Goal: Book appointment/travel/reservation

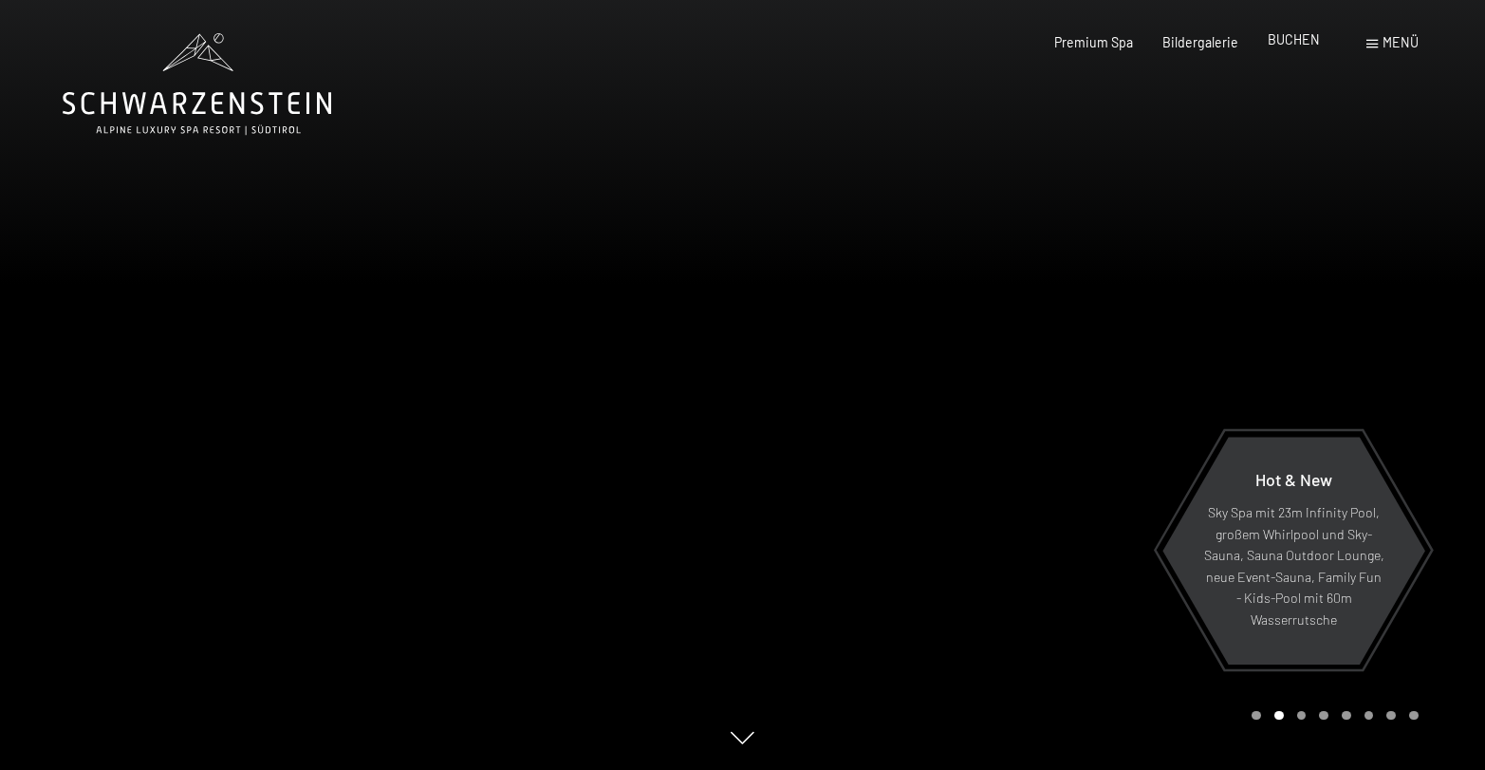
click at [1278, 41] on span "BUCHEN" at bounding box center [1294, 39] width 52 height 16
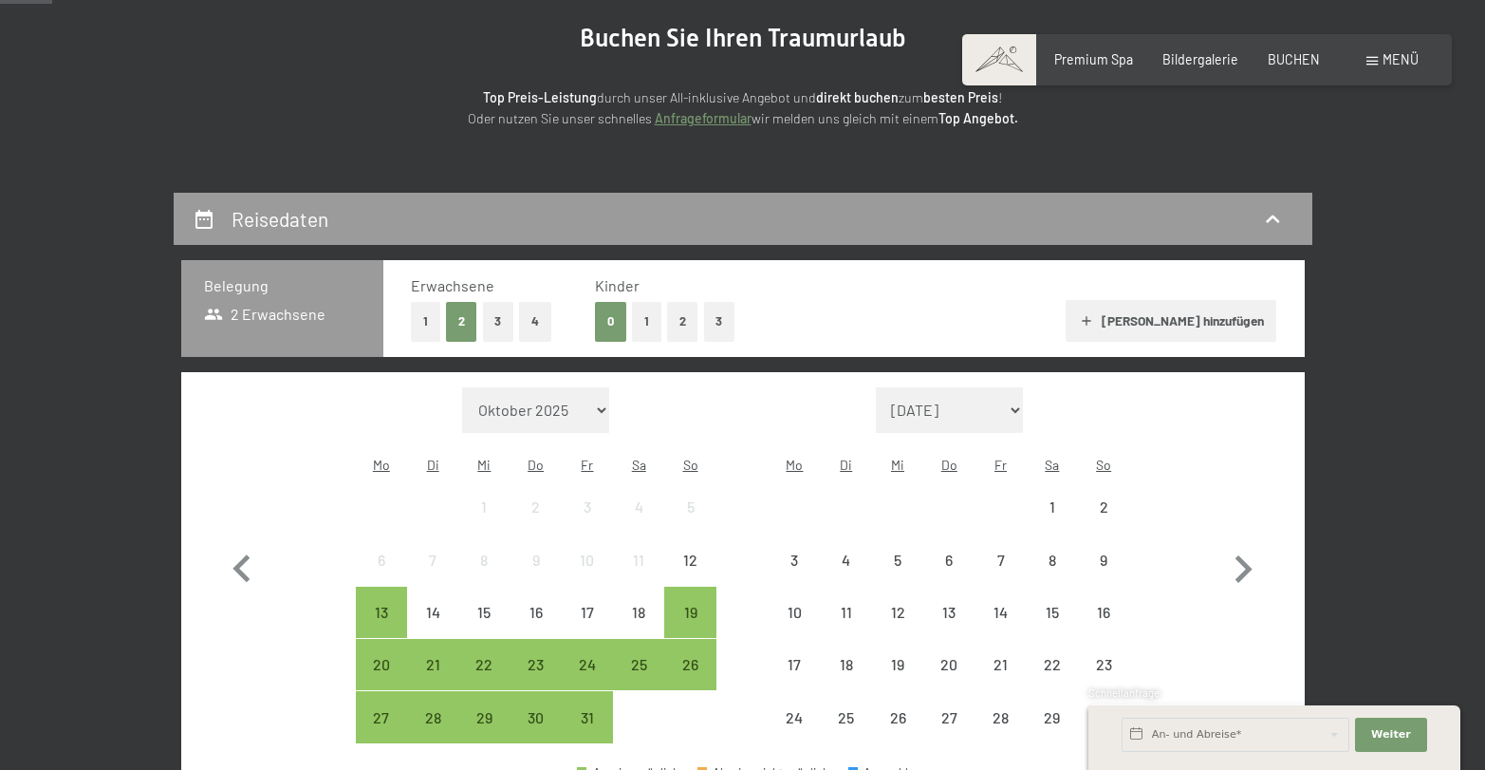
scroll to position [211, 0]
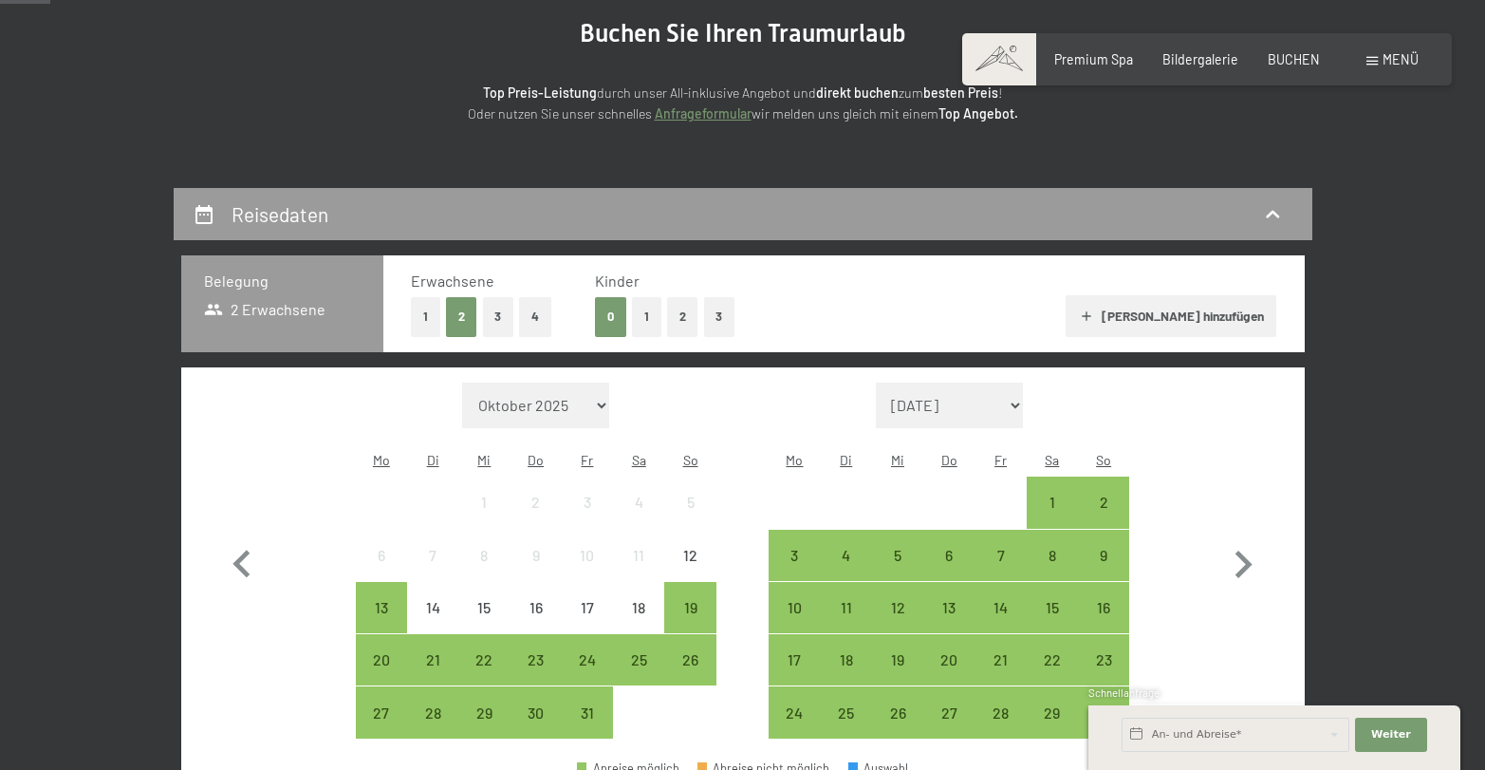
click at [721, 320] on button "3" at bounding box center [719, 316] width 31 height 39
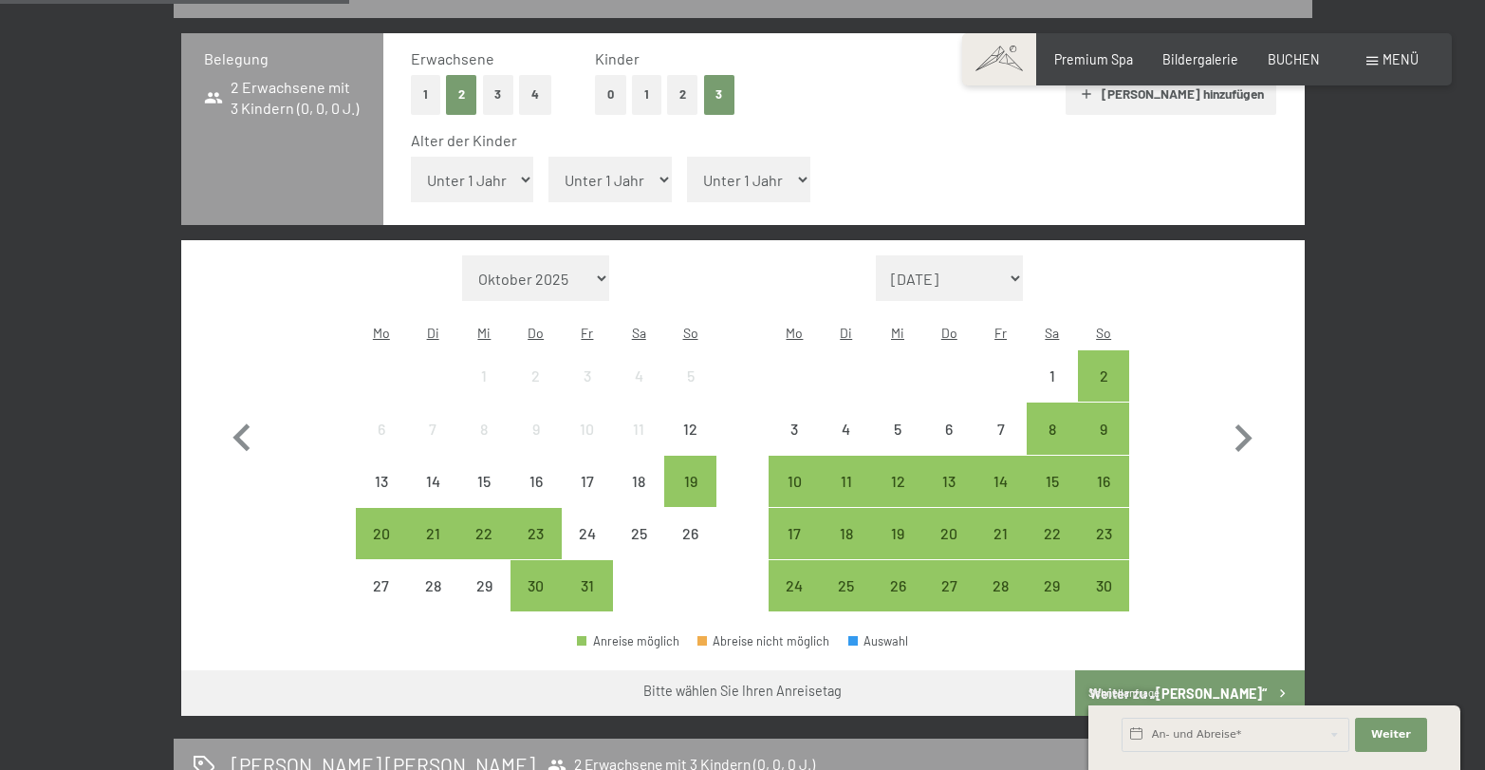
scroll to position [435, 0]
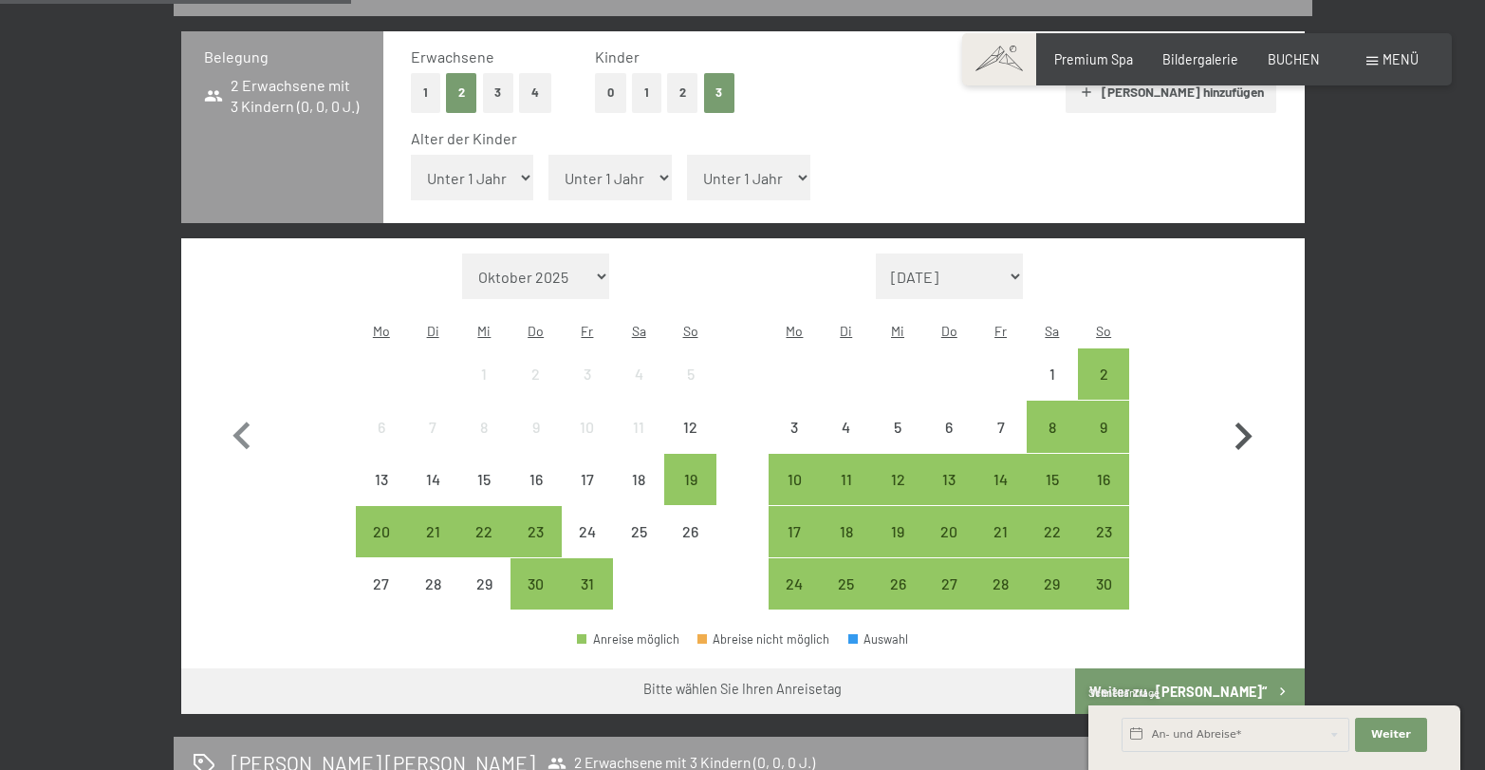
click at [1259, 409] on icon "button" at bounding box center [1243, 436] width 55 height 55
select select "2025-11-01"
select select "2025-12-01"
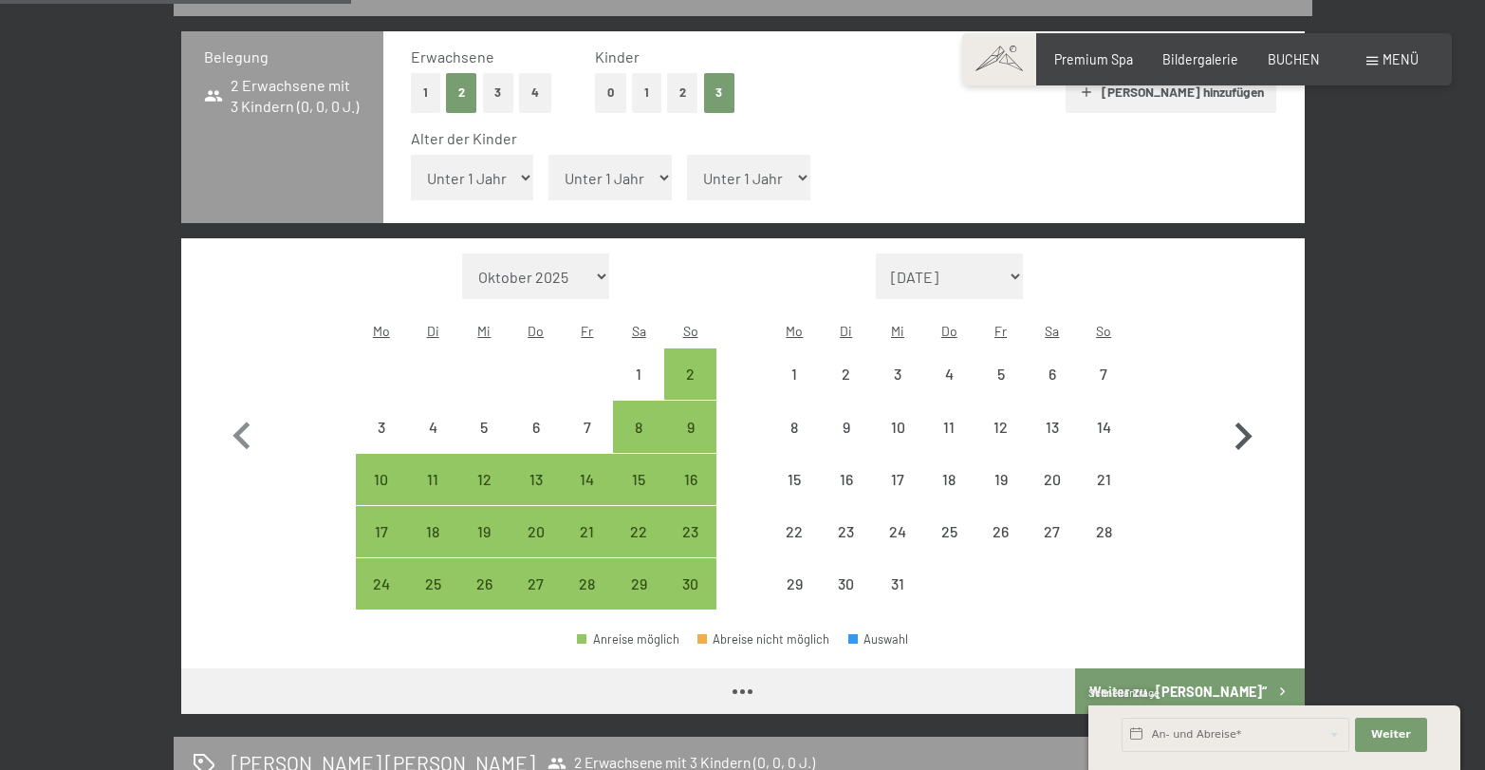
select select "2025-11-01"
select select "2025-12-01"
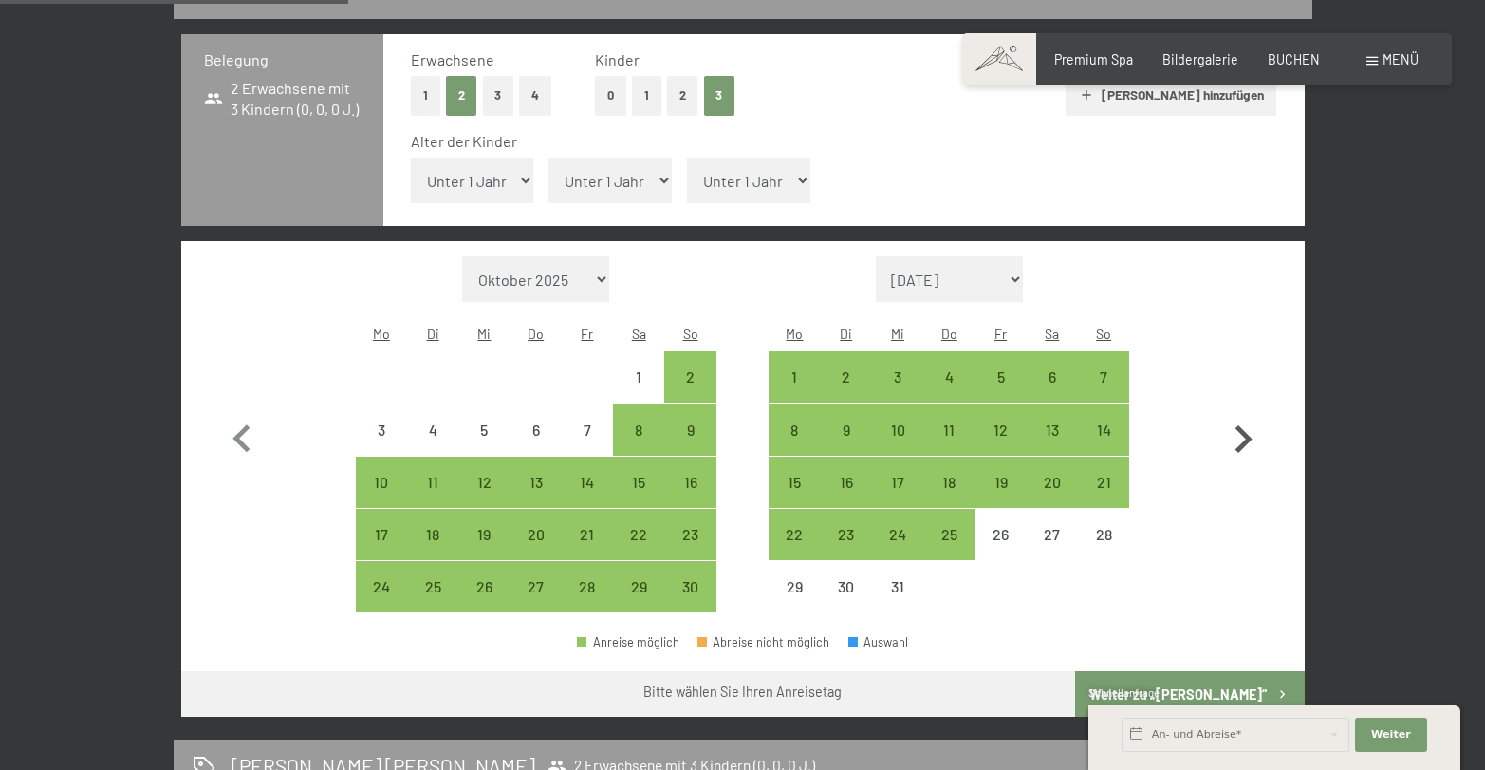
scroll to position [434, 0]
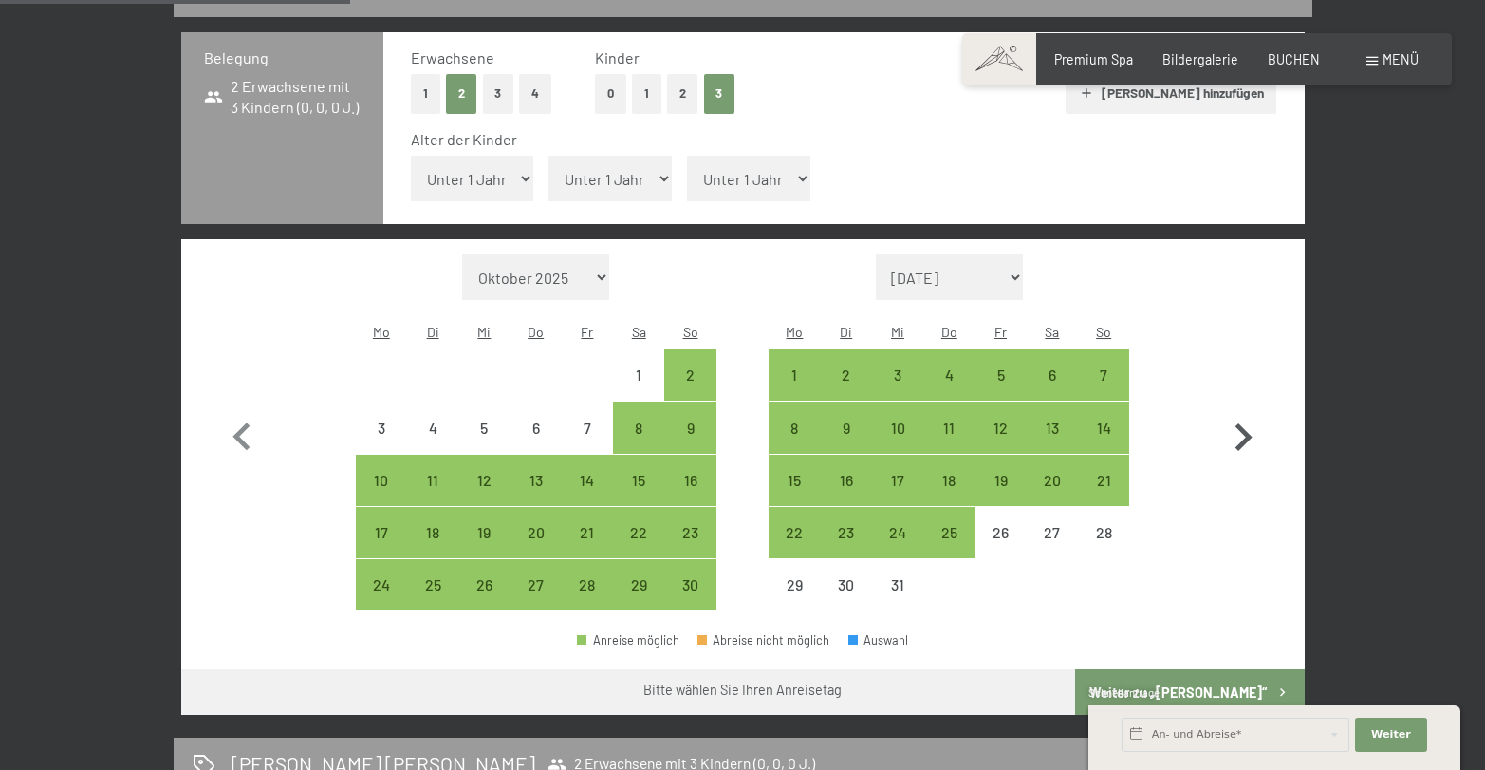
click at [1250, 410] on icon "button" at bounding box center [1243, 437] width 55 height 55
select select "2025-12-01"
select select "2026-01-01"
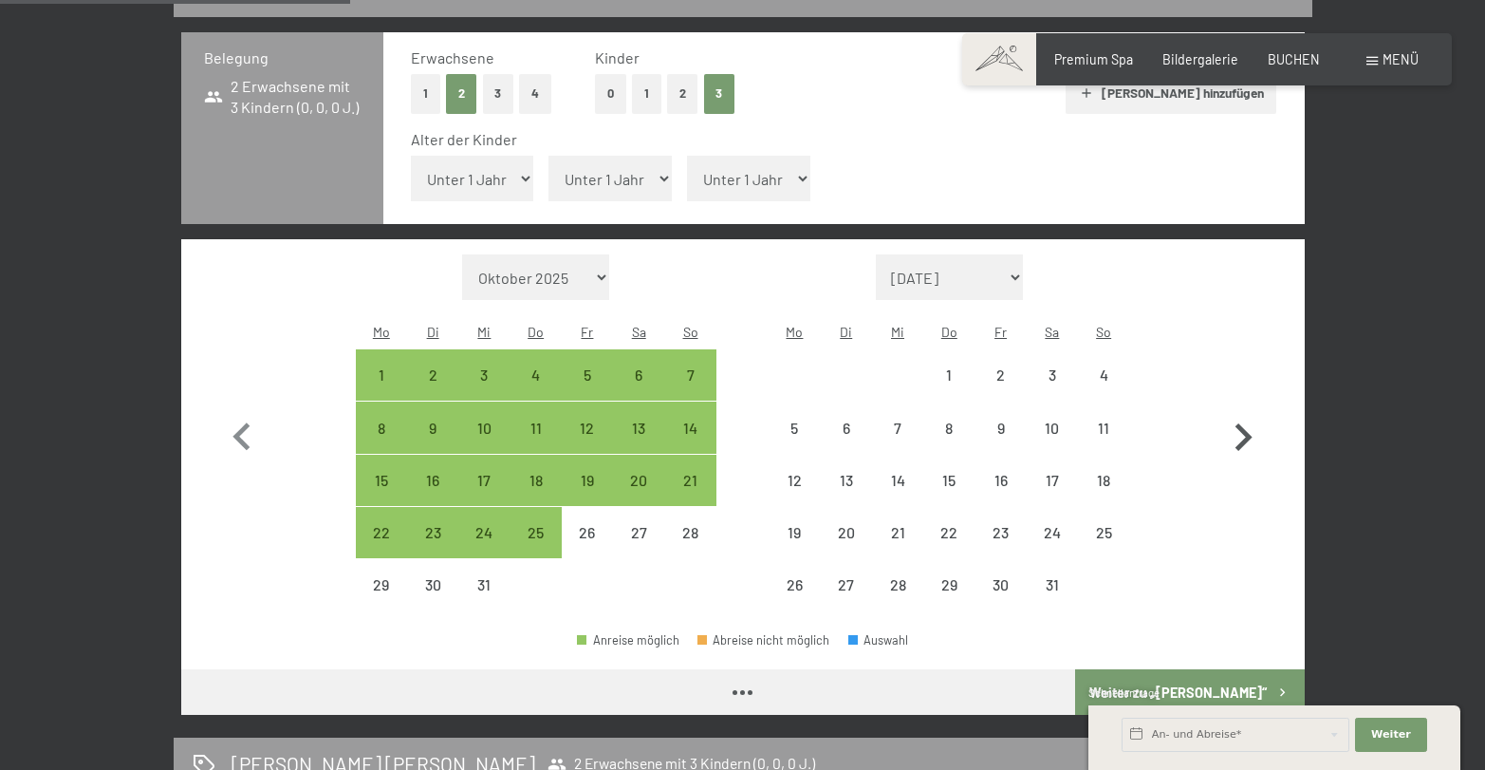
select select "2025-12-01"
select select "2026-01-01"
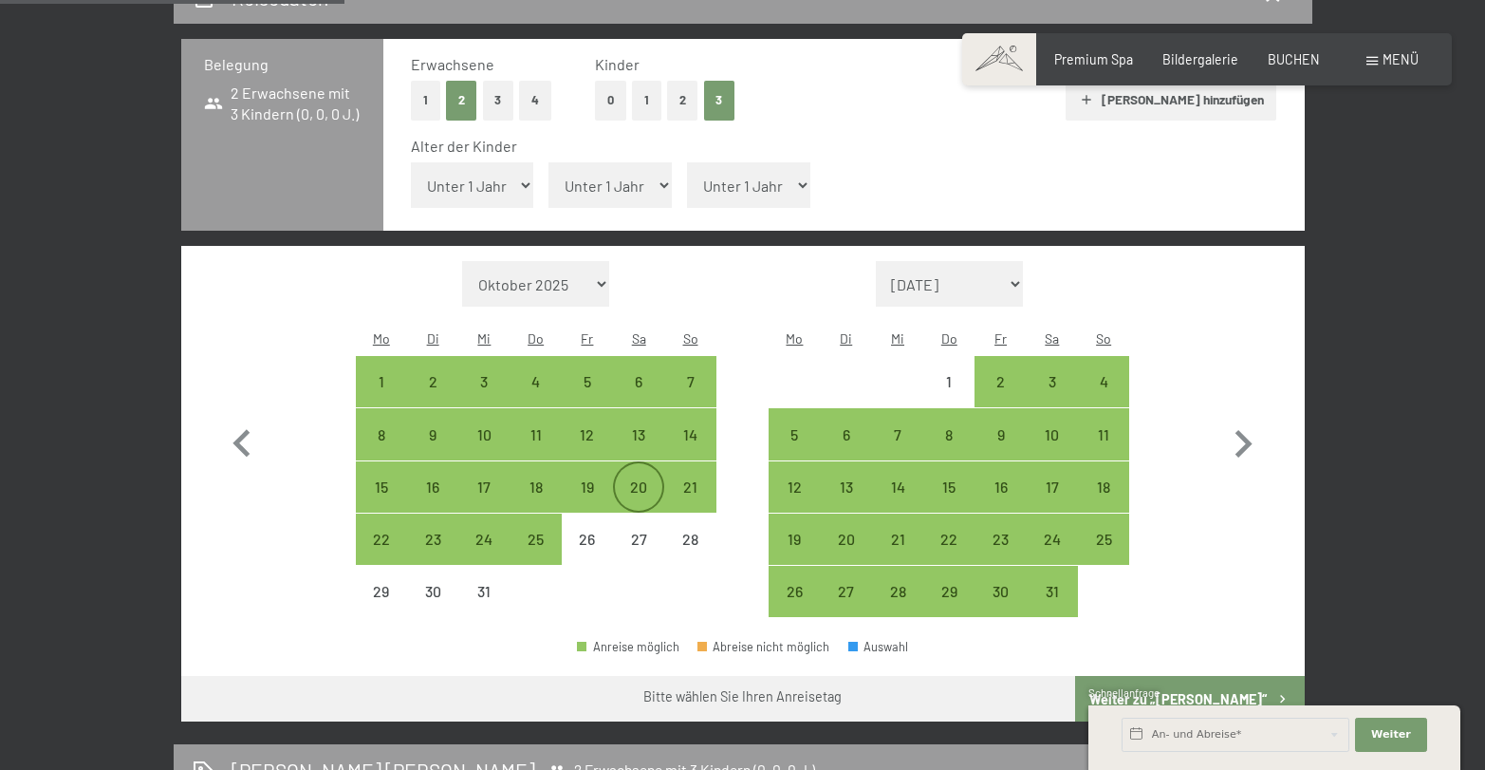
scroll to position [433, 0]
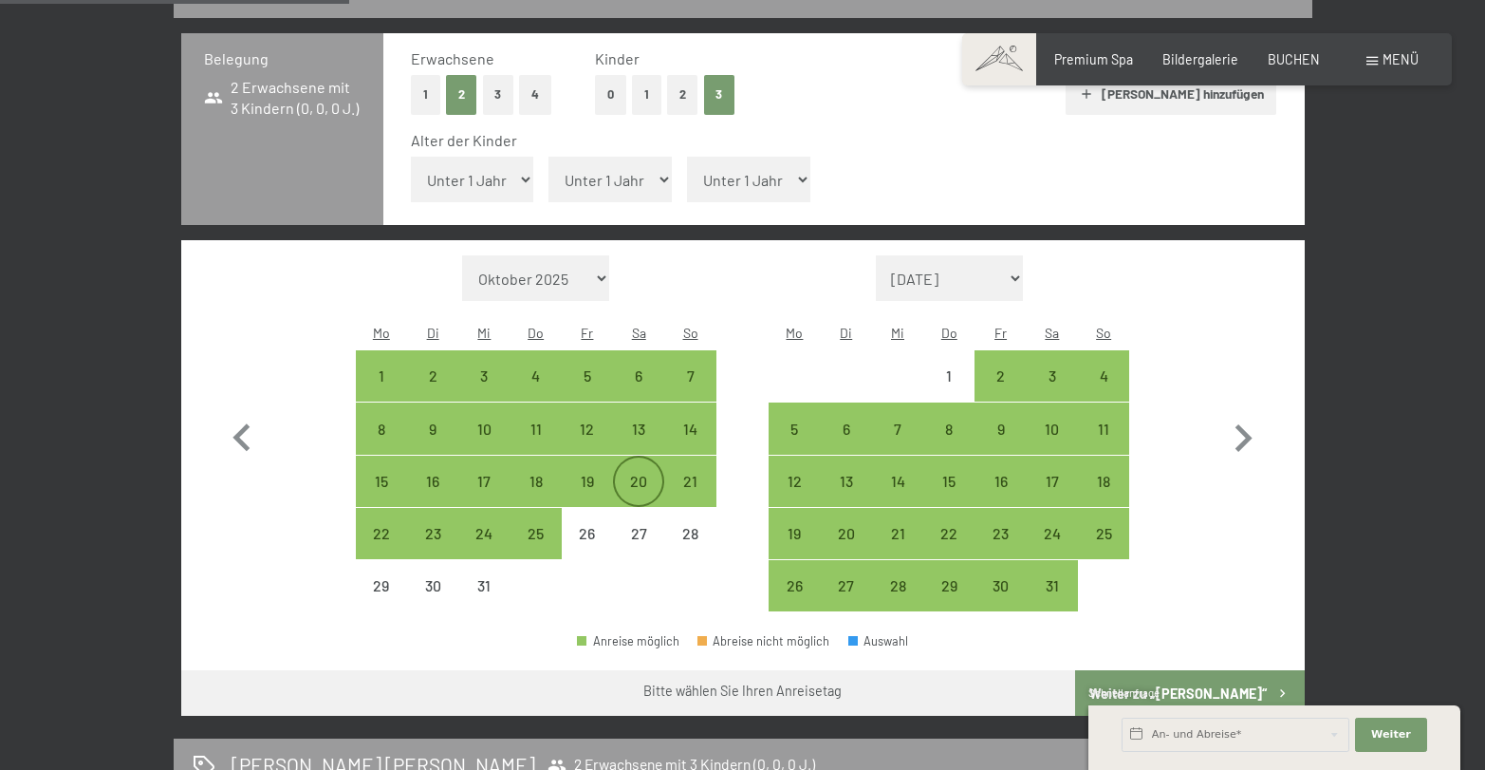
click at [636, 474] on div "20" at bounding box center [638, 497] width 47 height 47
select select "2025-12-01"
select select "2026-01-01"
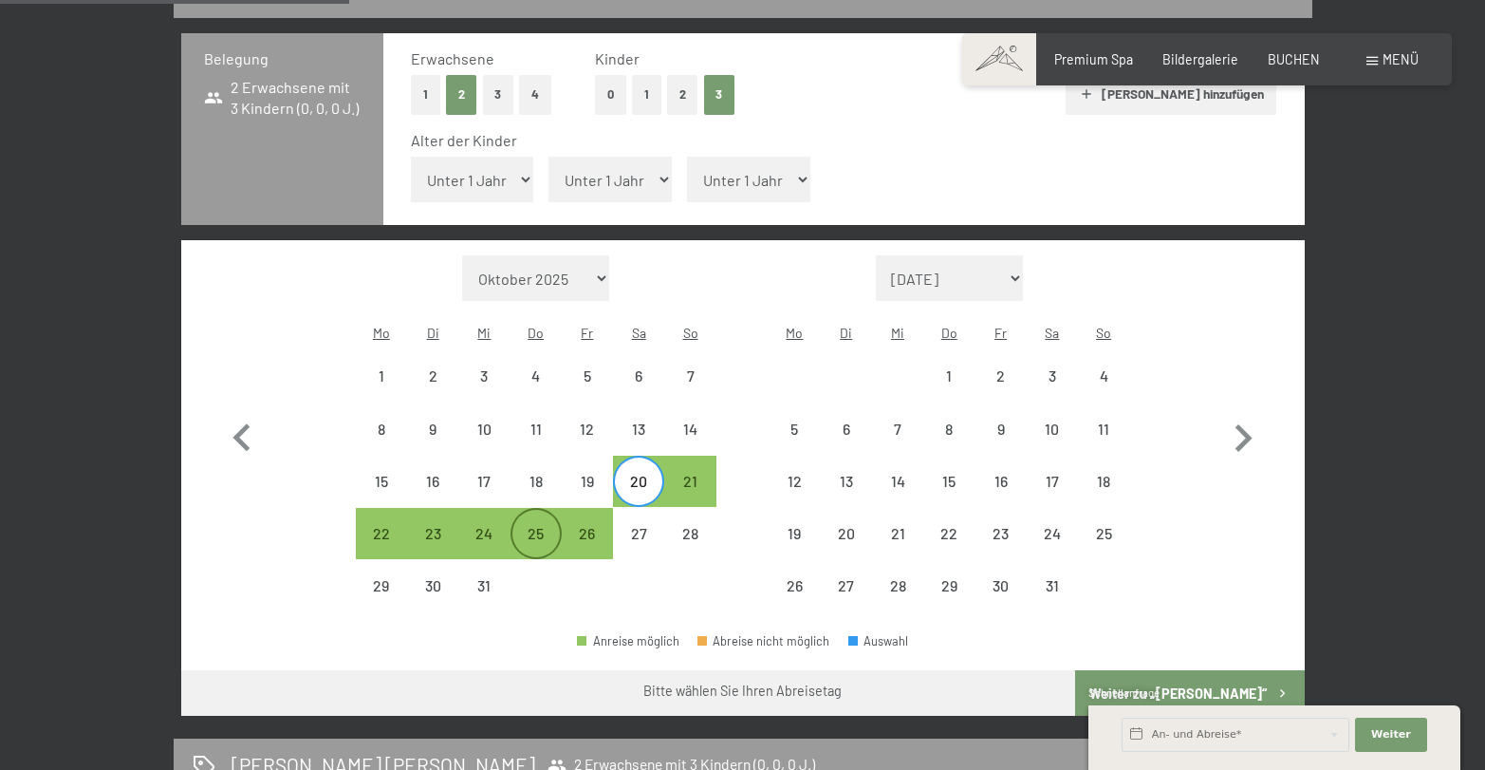
scroll to position [433, 1]
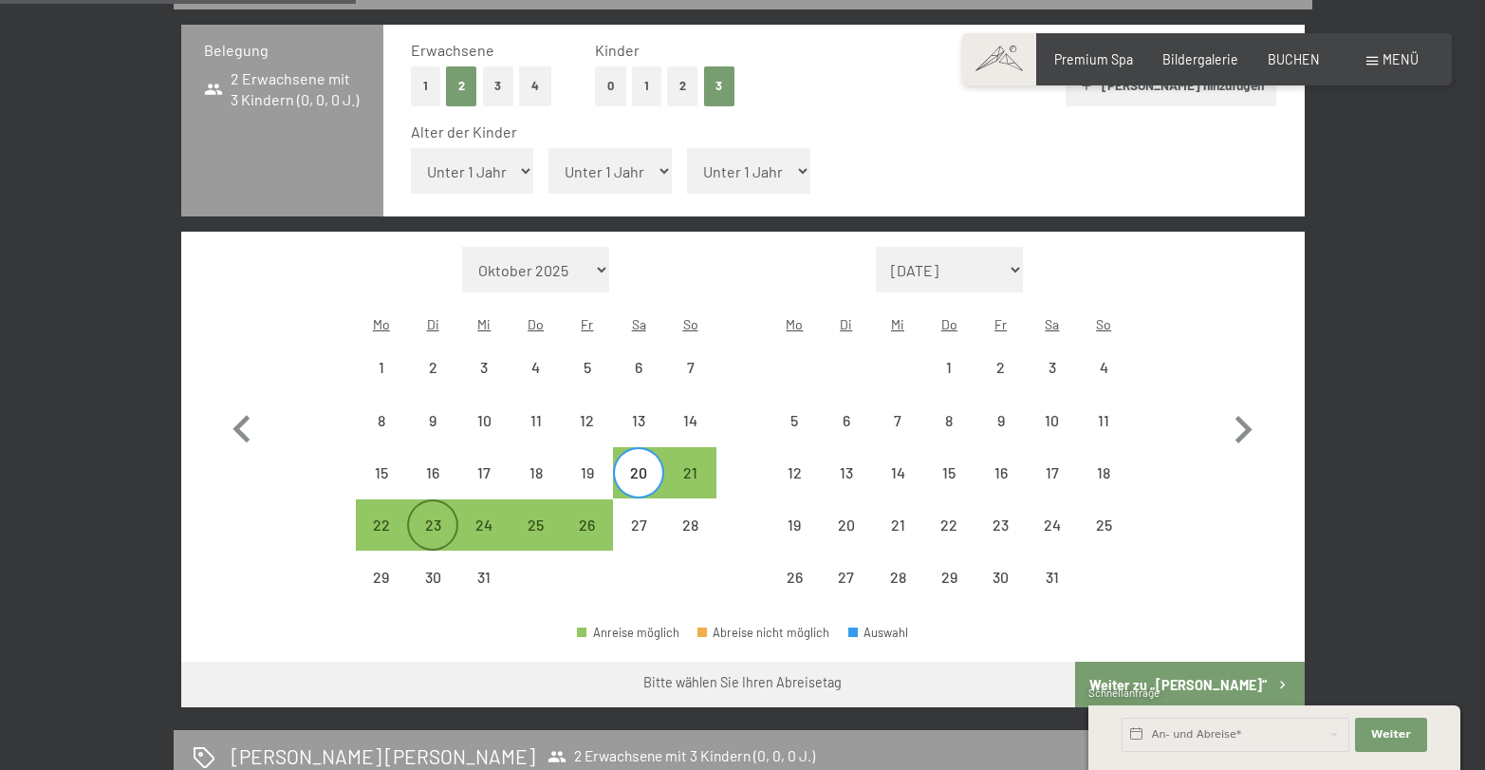
click at [423, 517] on div "23" at bounding box center [432, 540] width 47 height 47
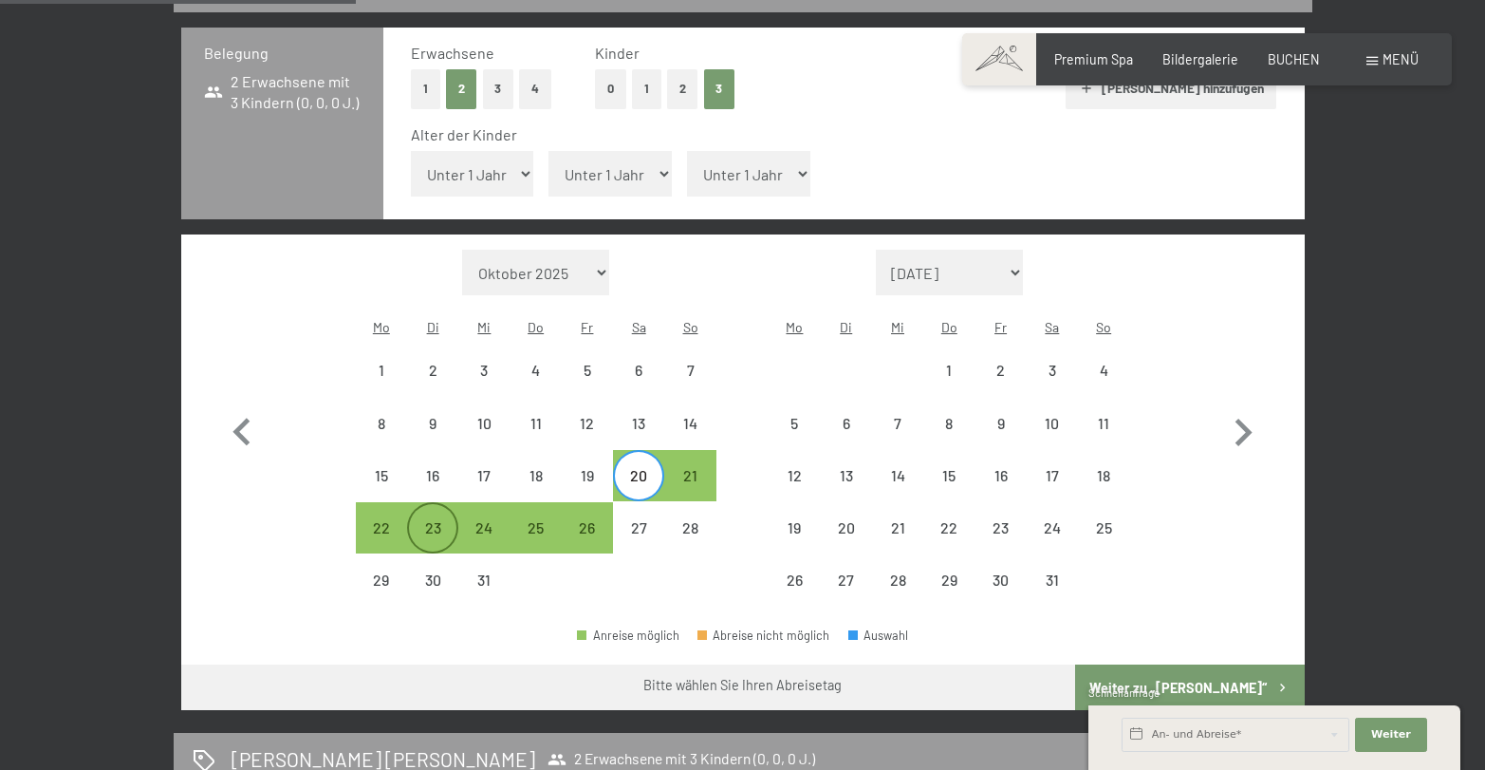
select select "2025-12-01"
select select "2026-01-01"
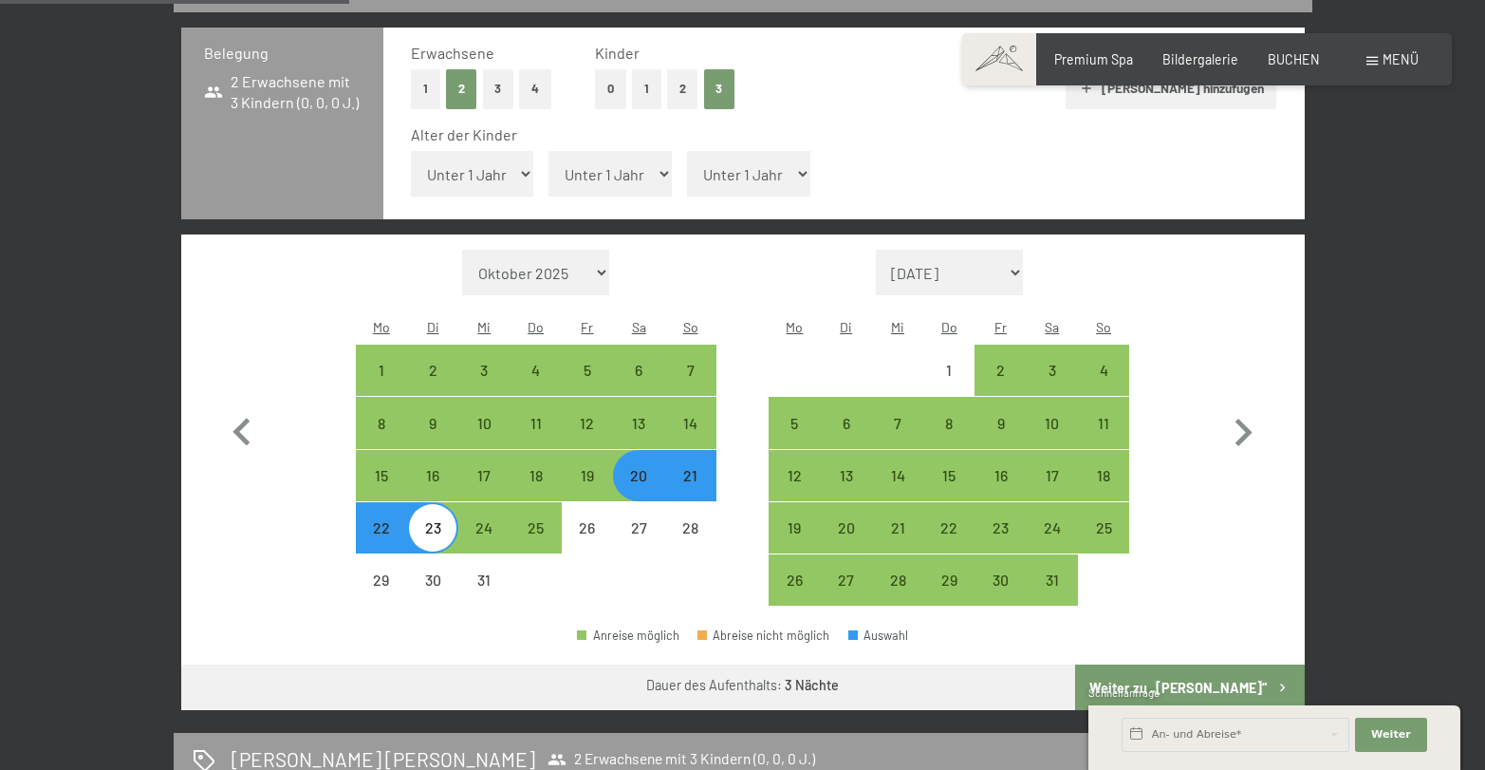
scroll to position [438, 0]
click at [598, 468] on div "19" at bounding box center [587, 491] width 47 height 47
select select "2025-12-01"
select select "2026-01-01"
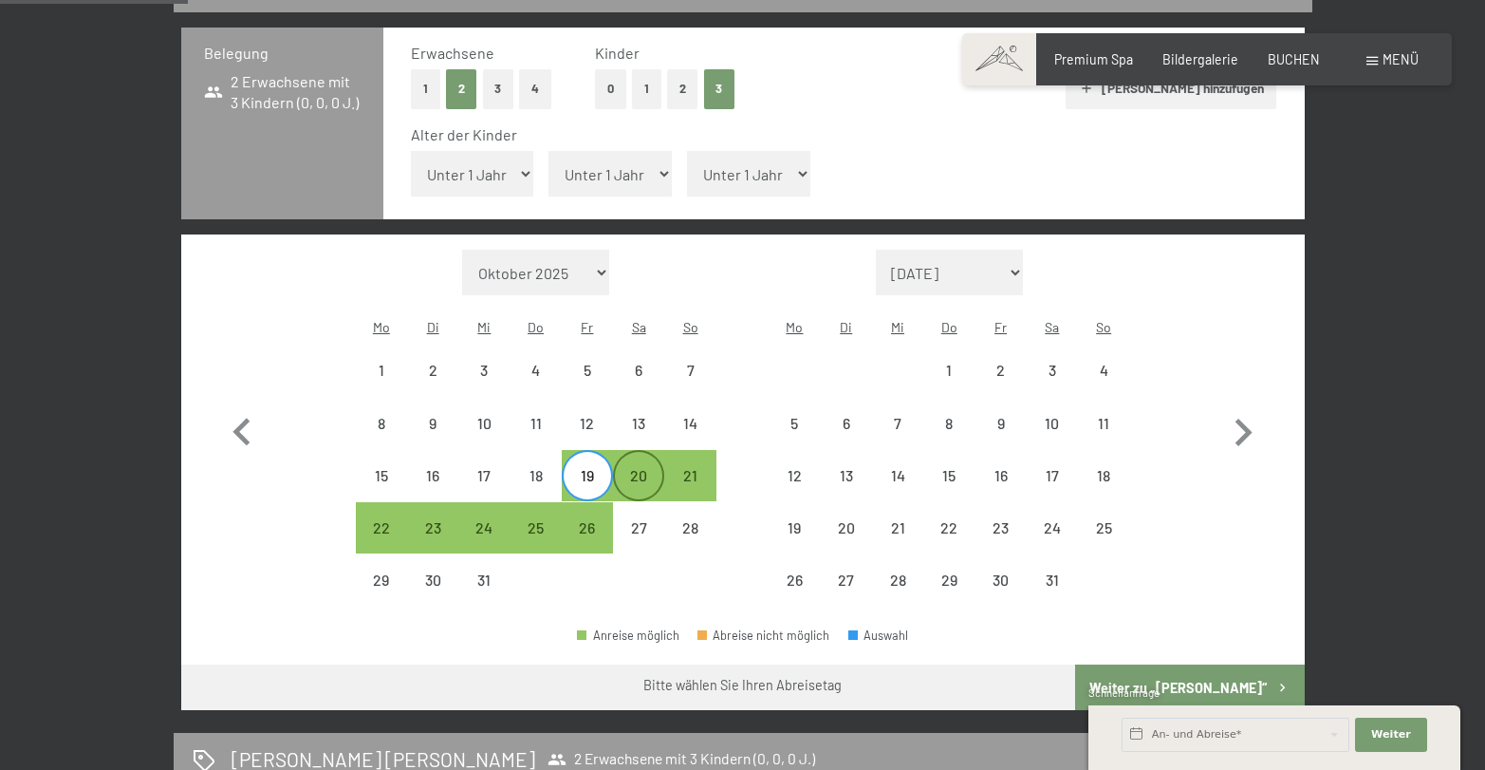
click at [628, 468] on div "20" at bounding box center [638, 491] width 47 height 47
select select "2025-12-01"
select select "2026-01-01"
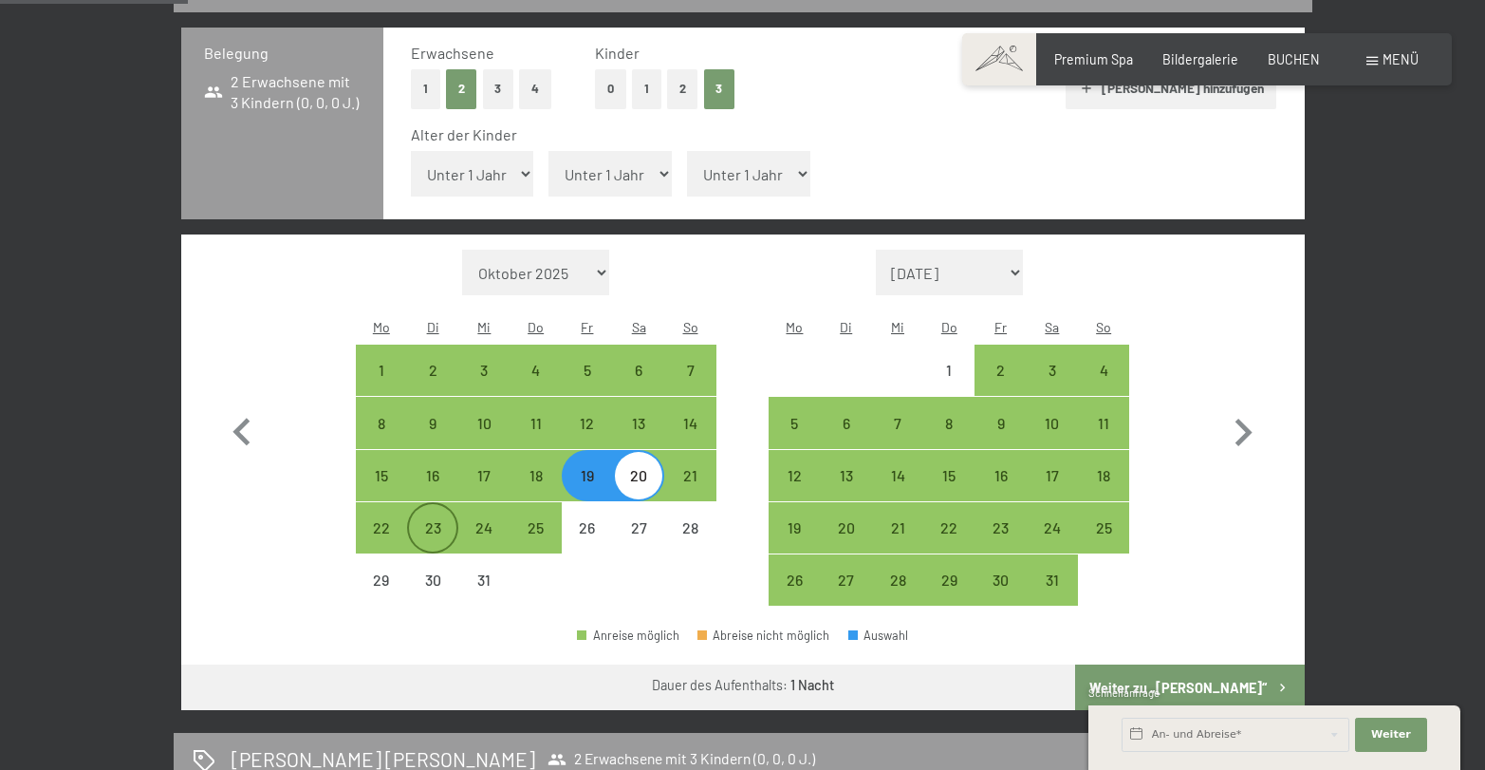
click at [420, 520] on div "23" at bounding box center [432, 543] width 47 height 47
select select "2025-12-01"
select select "2026-01-01"
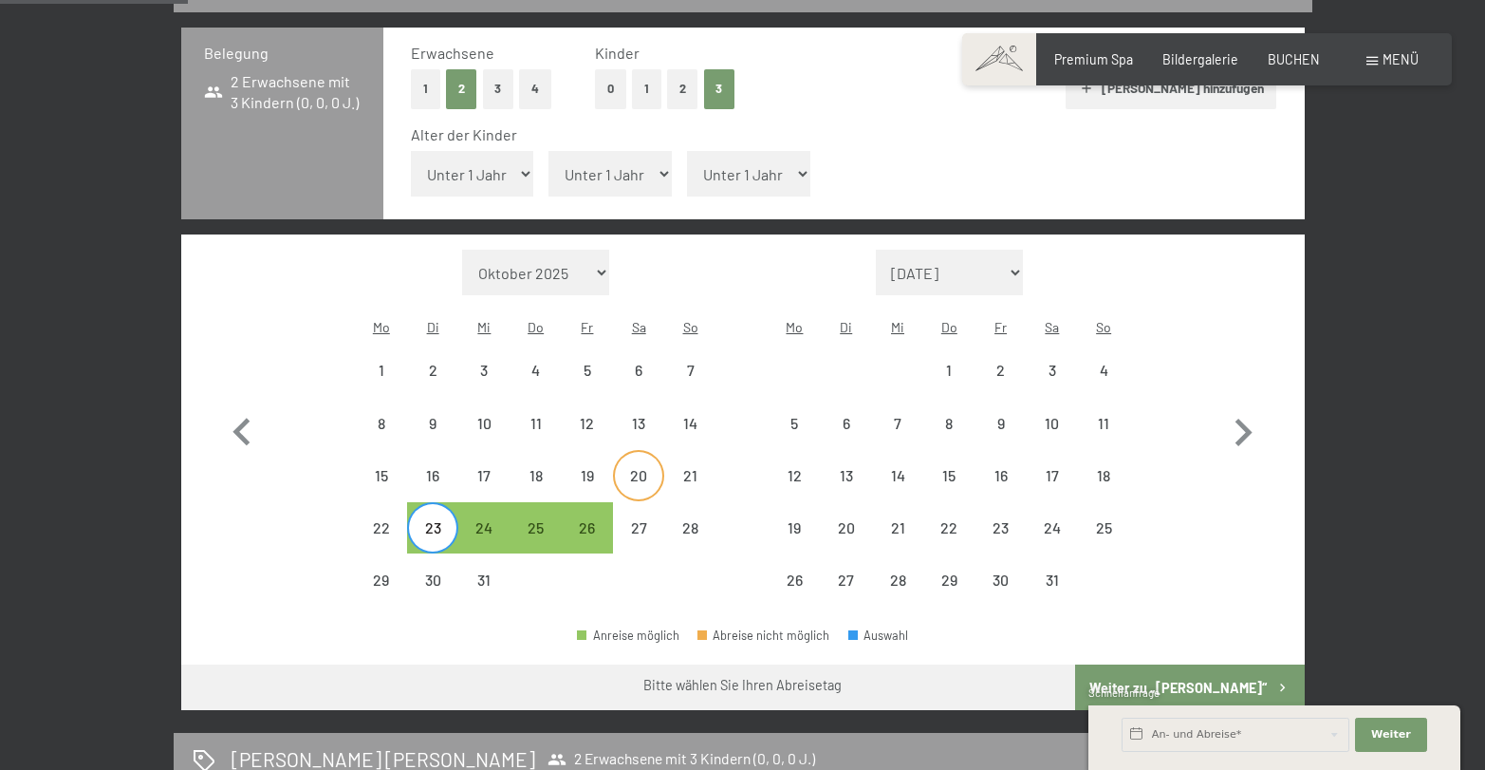
click at [647, 468] on div "20" at bounding box center [638, 491] width 47 height 47
select select "2025-12-01"
select select "2026-01-01"
click at [438, 520] on div "23" at bounding box center [432, 543] width 47 height 47
select select "2025-12-01"
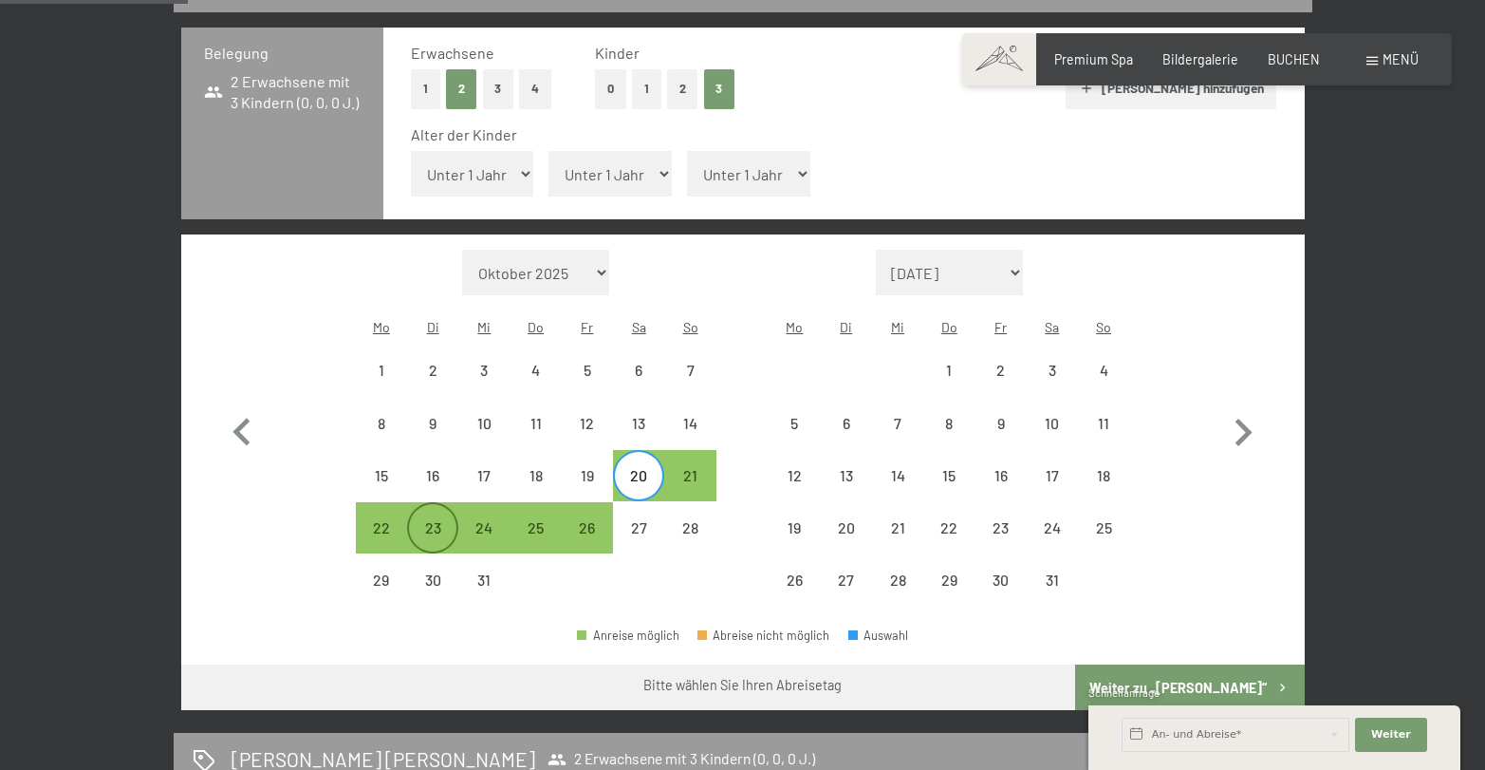
select select "2026-01-01"
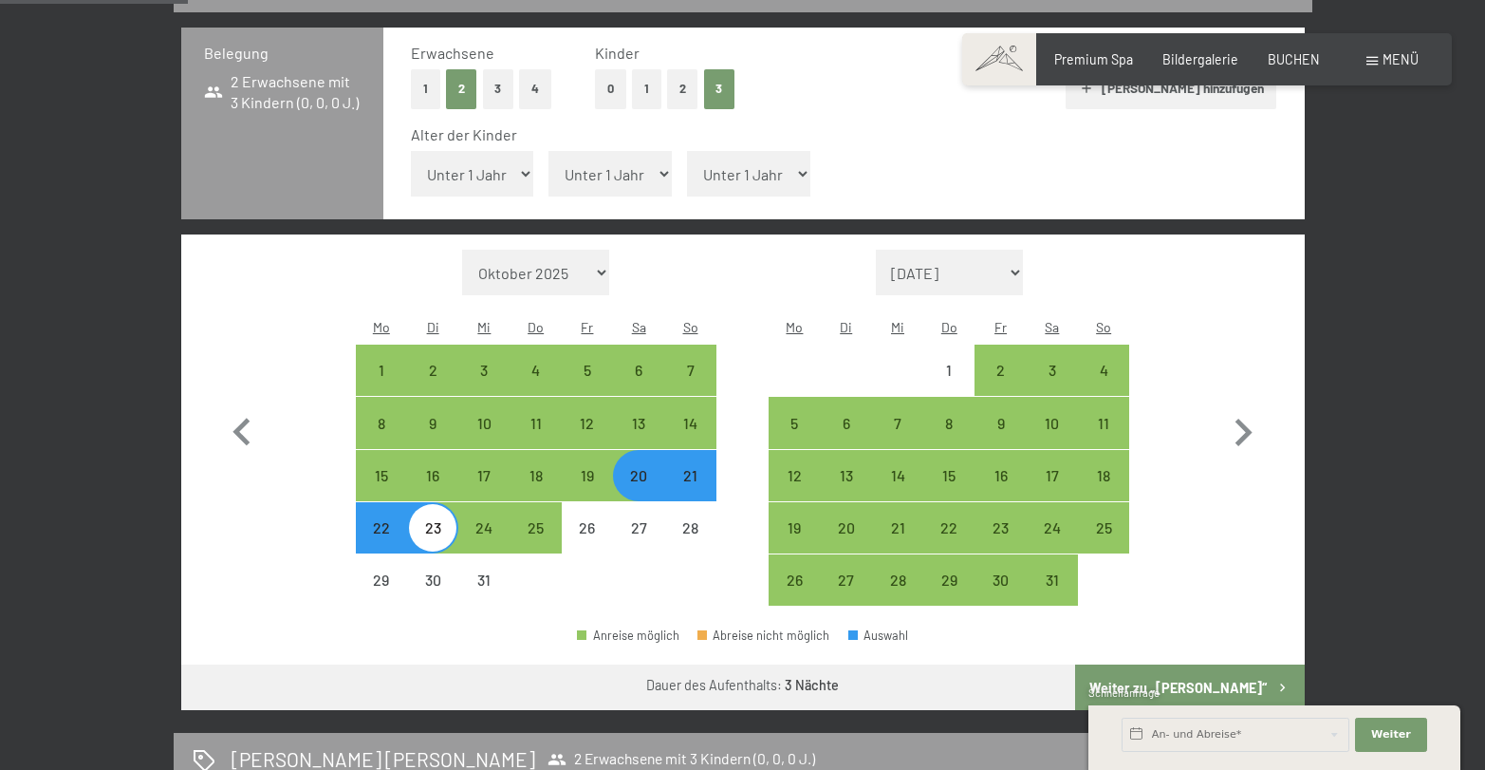
click at [1185, 664] on button "Weiter zu „Zimmer“" at bounding box center [1189, 687] width 229 height 46
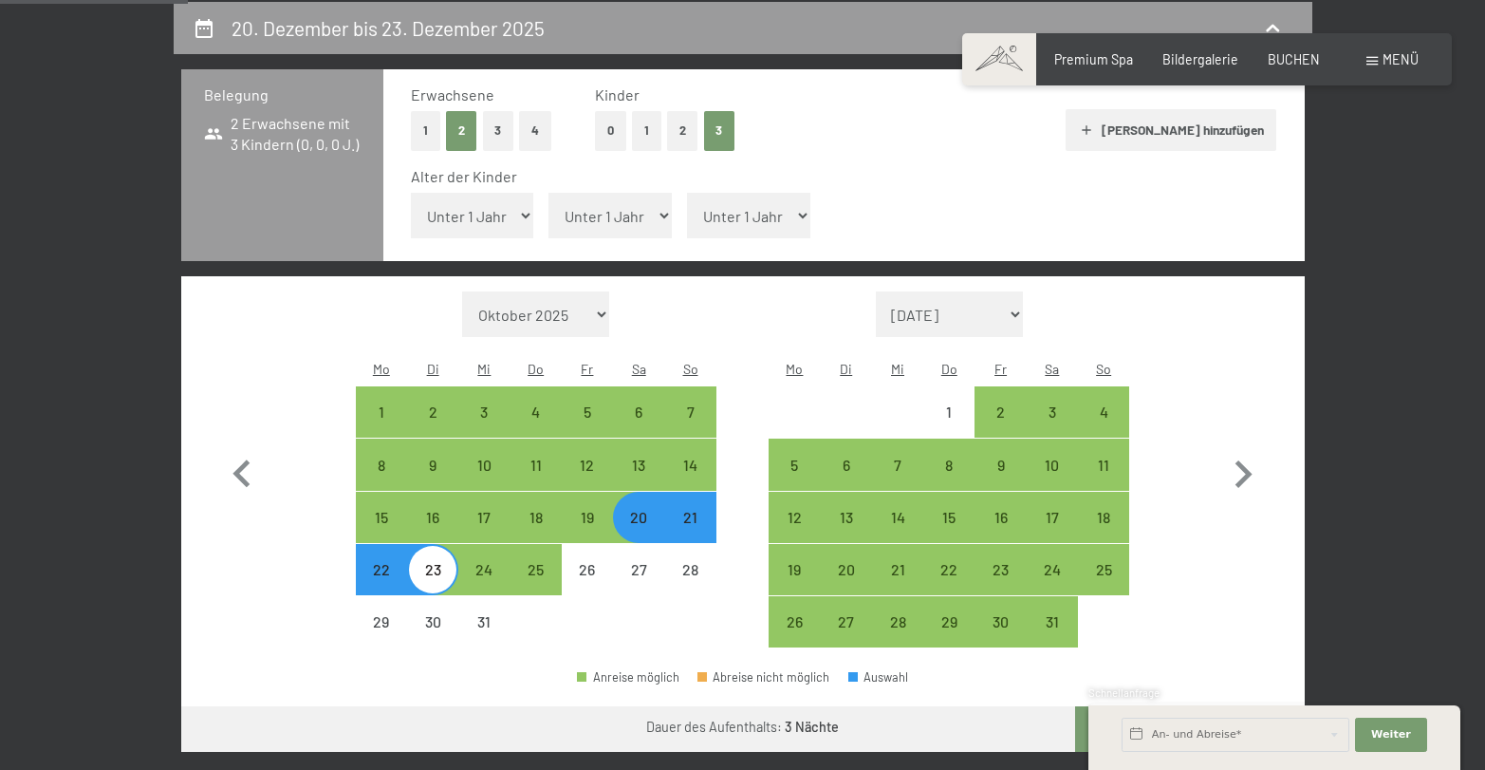
select select "2025-12-01"
select select "2026-01-01"
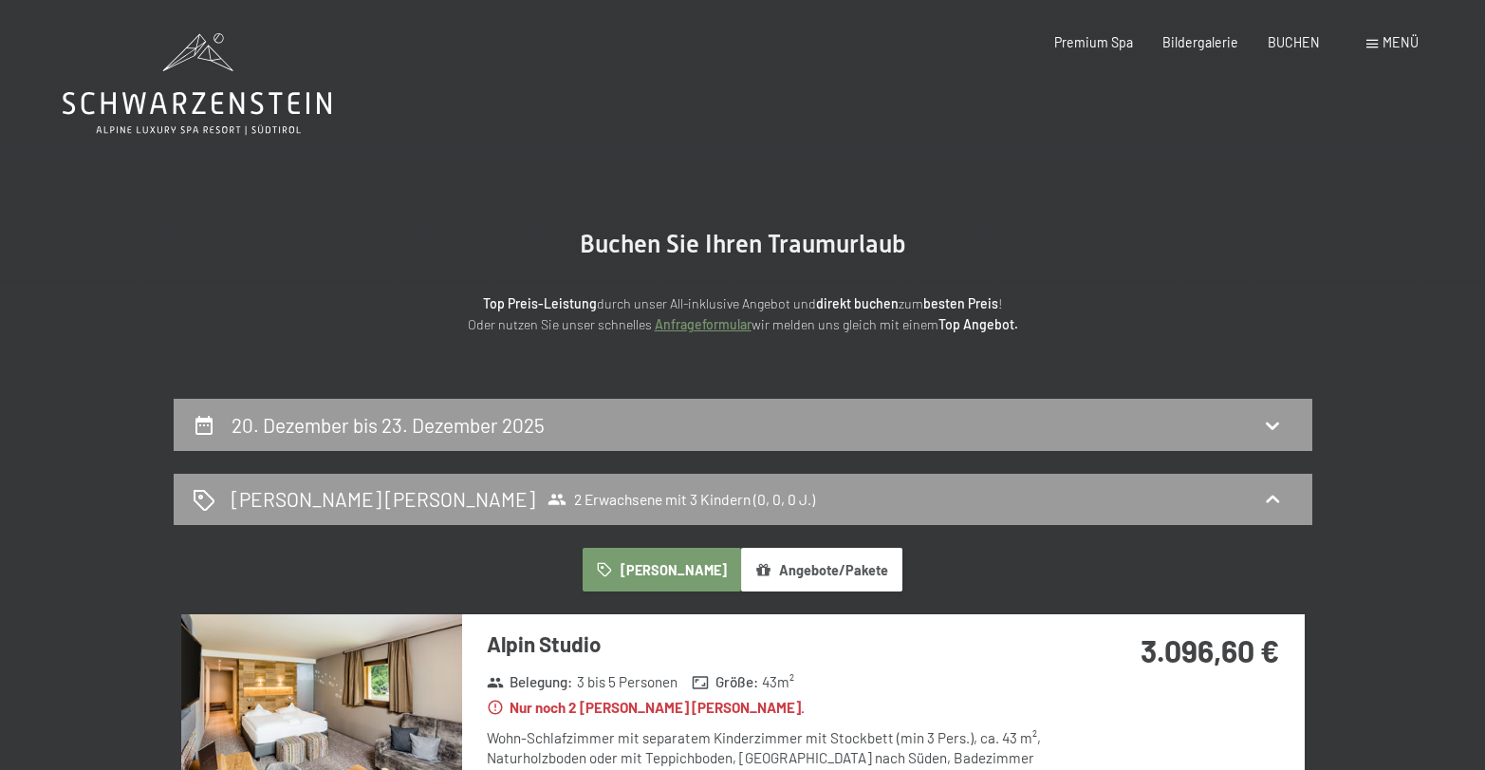
scroll to position [0, 0]
click at [630, 501] on span "2 Erwachsene mit 3 Kindern (0, 0, 0 J.)" at bounding box center [682, 499] width 268 height 19
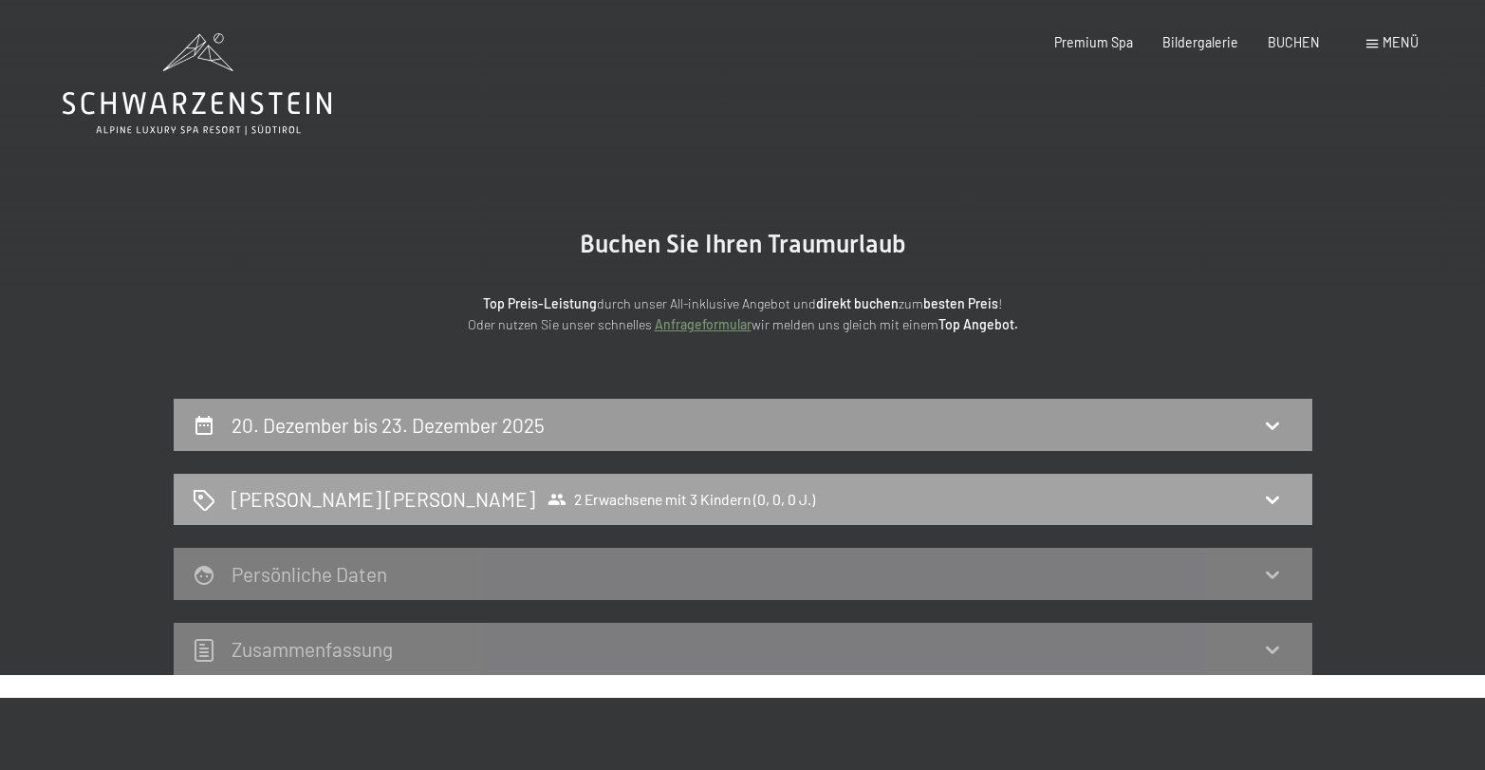
click at [605, 497] on span "2 Erwachsene mit 3 Kindern (0, 0, 0 J.)" at bounding box center [682, 499] width 268 height 19
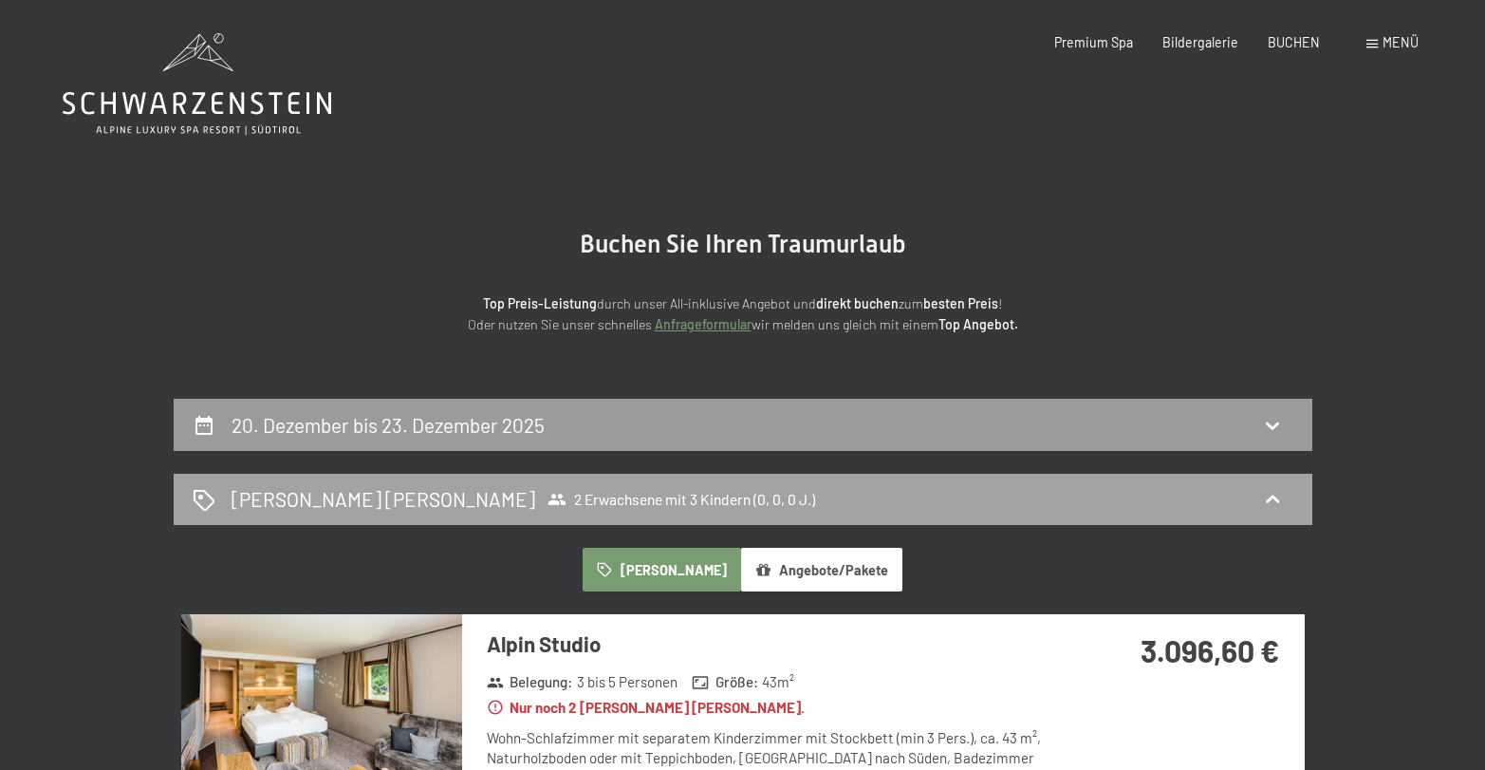
click at [1291, 494] on div "Zimmer wählen 2 Erwachsene mit 3 Kindern (0, 0, 0 J.)" at bounding box center [743, 499] width 1101 height 28
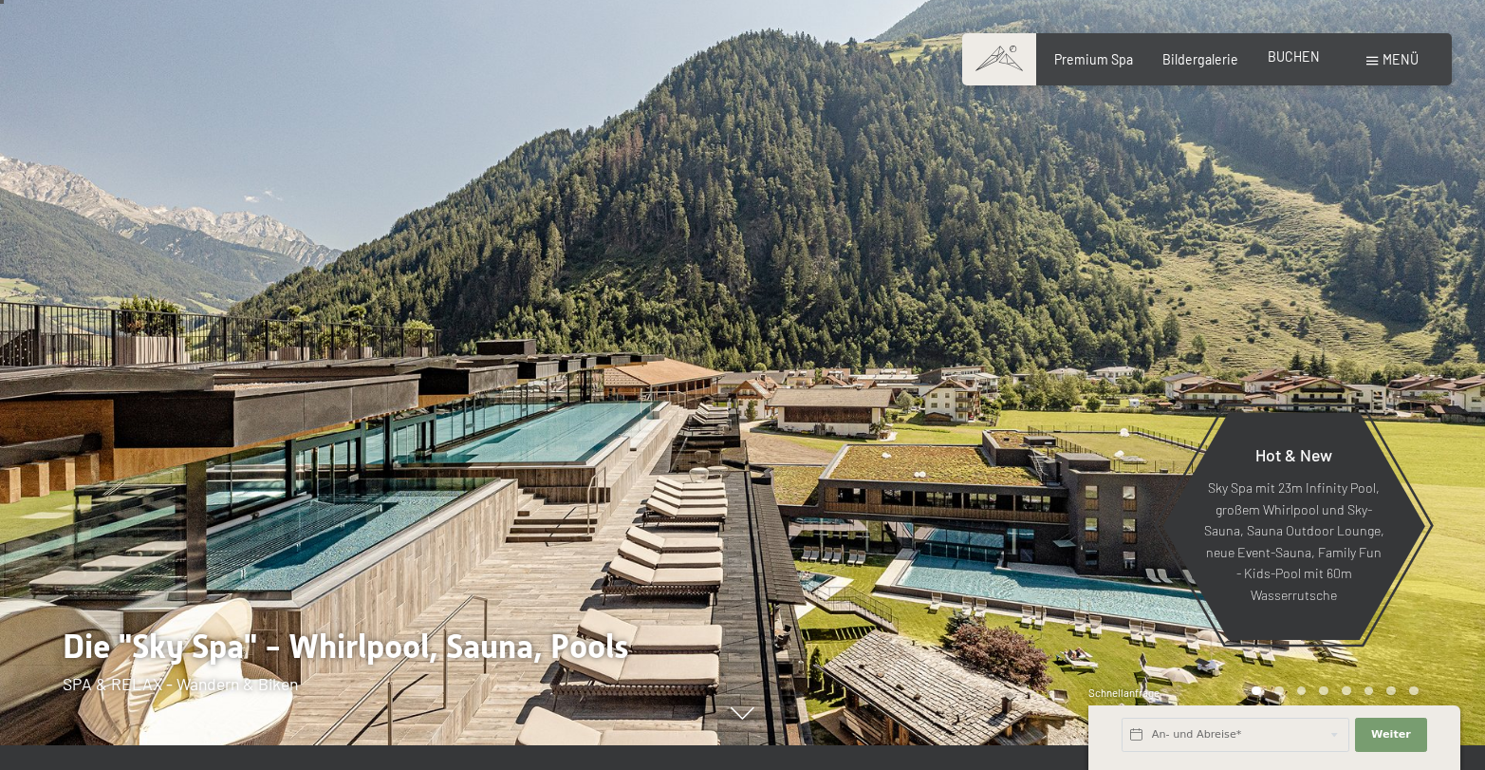
click at [1288, 66] on div "Premium Spa Bildergalerie BUCHEN" at bounding box center [1173, 59] width 354 height 19
click at [1291, 60] on span "BUCHEN" at bounding box center [1294, 56] width 52 height 16
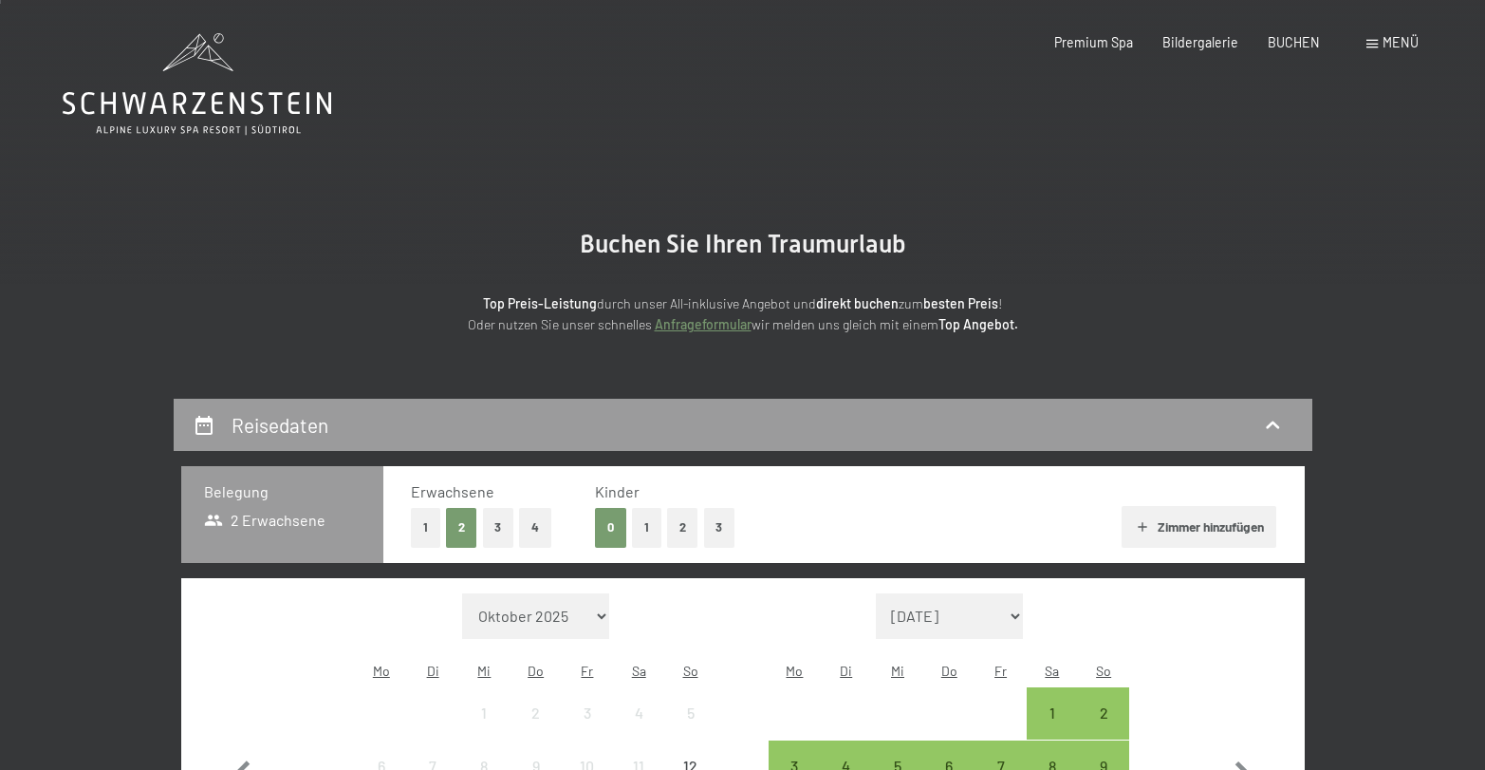
scroll to position [1, 1]
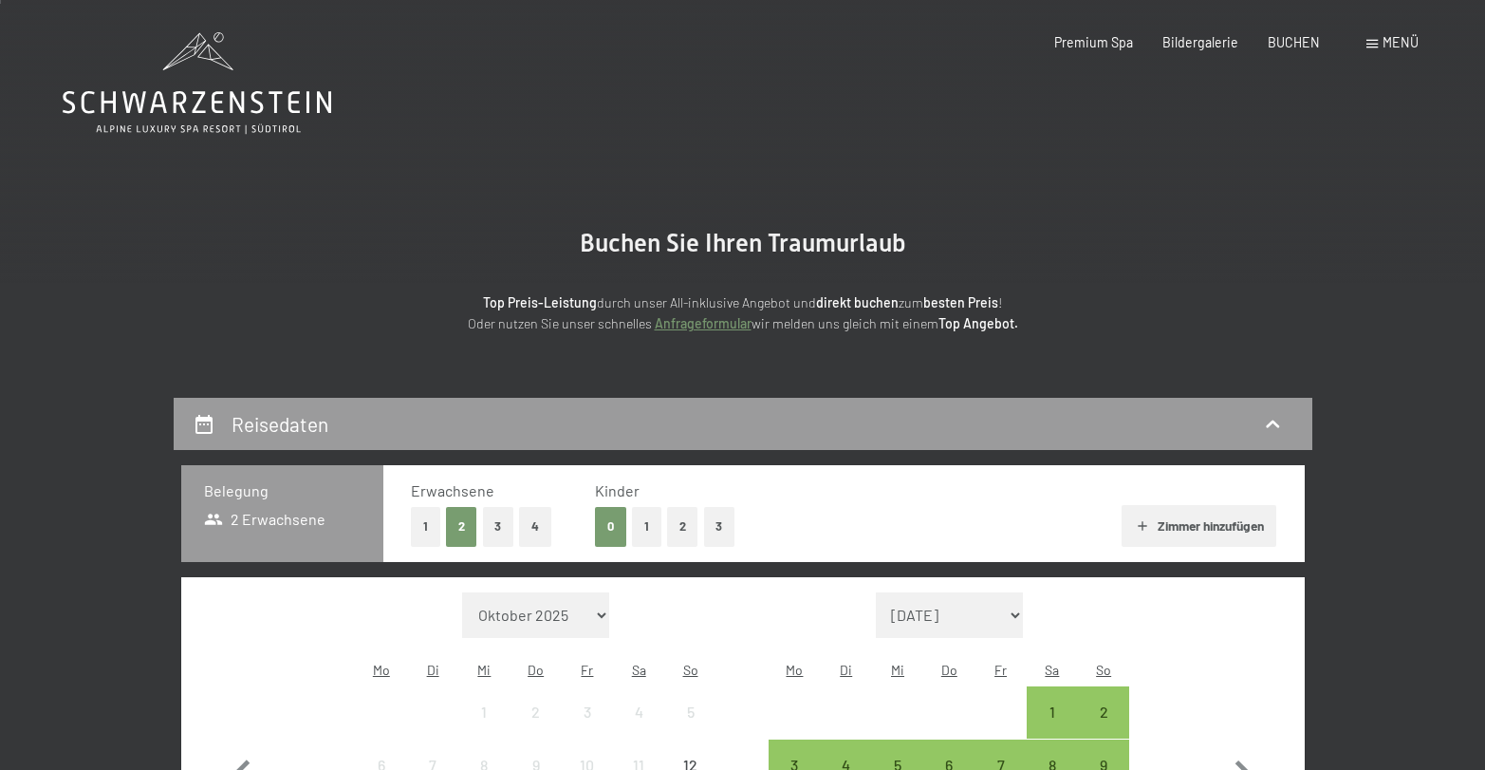
click at [722, 530] on button "3" at bounding box center [719, 526] width 31 height 39
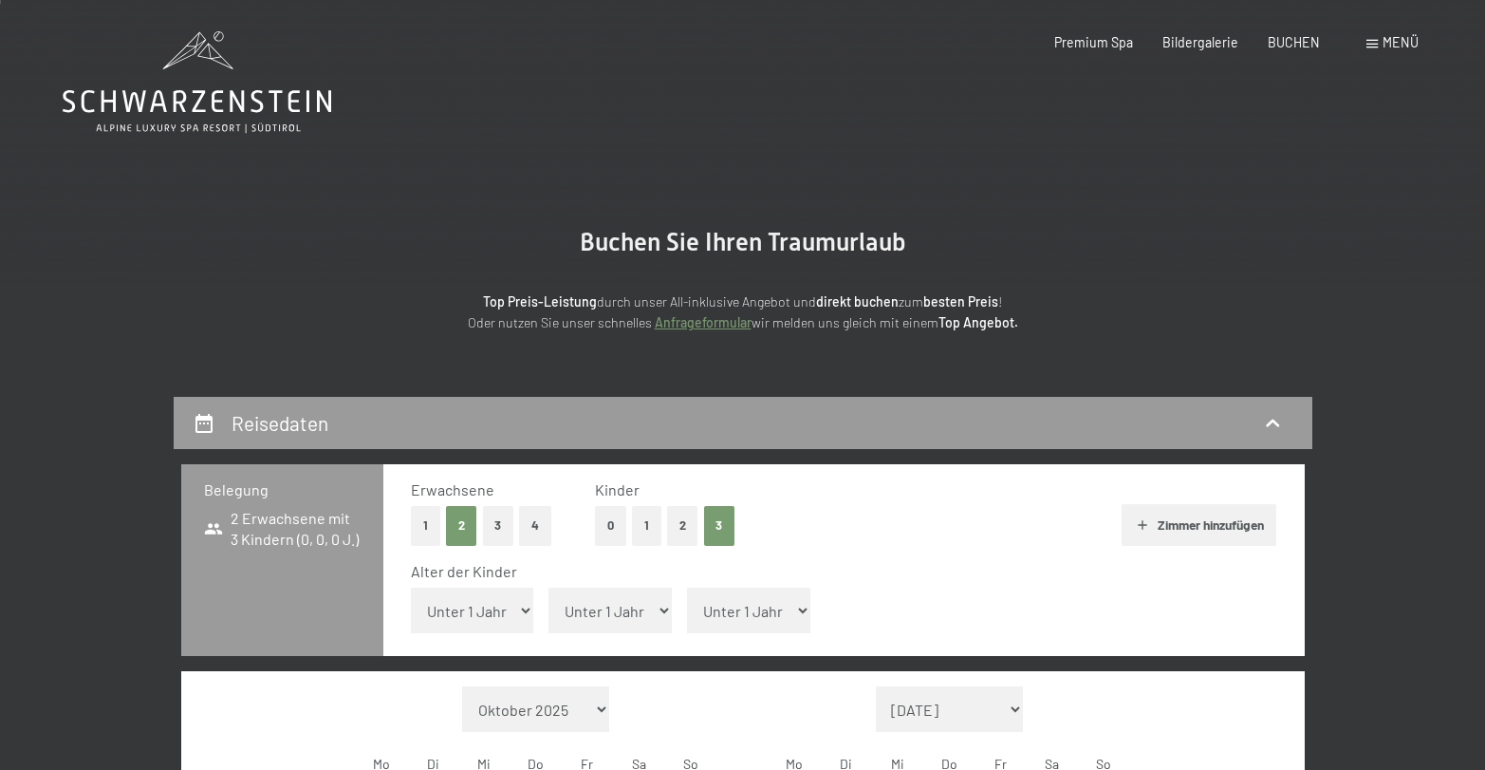
select select "5"
select select "4"
select select "7"
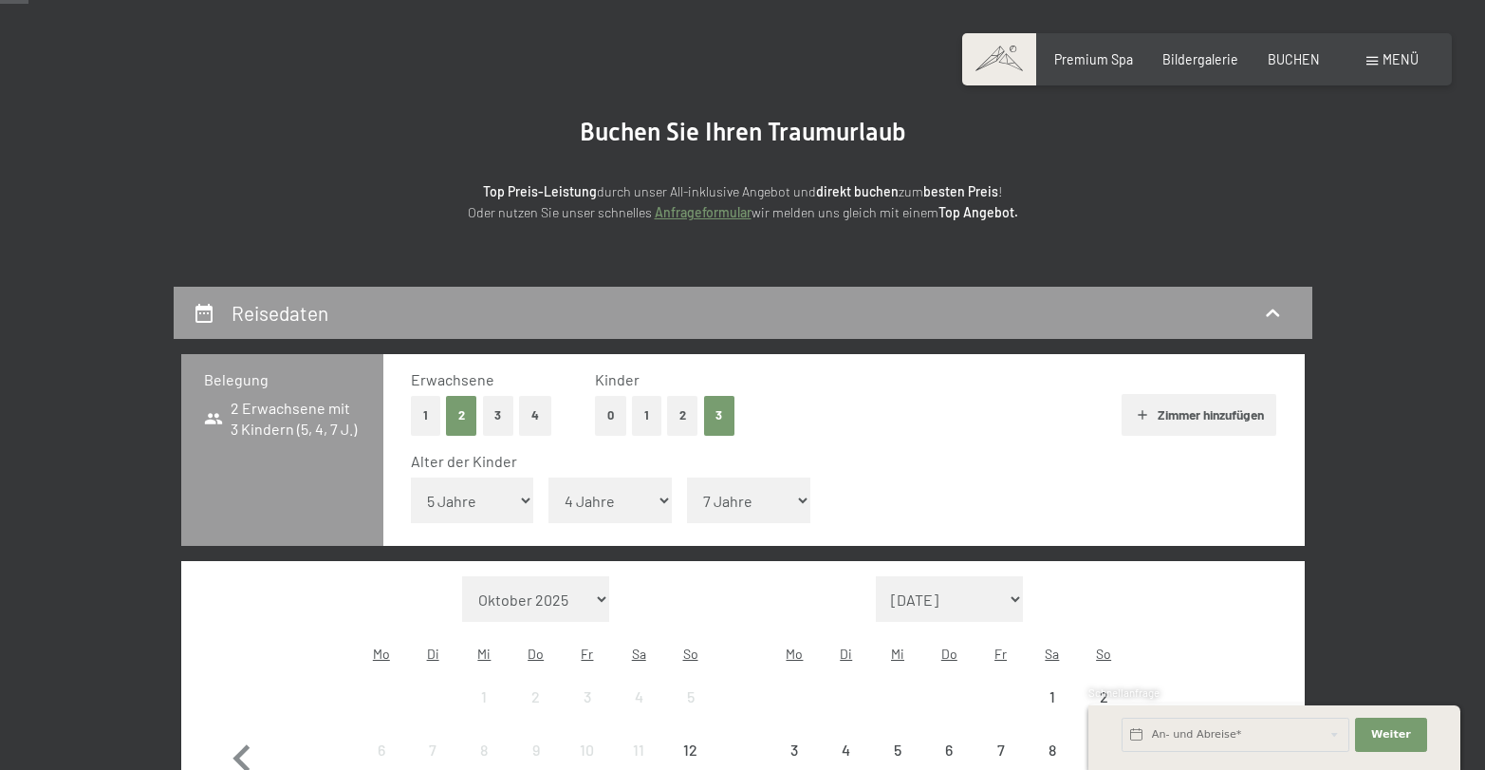
scroll to position [145, 0]
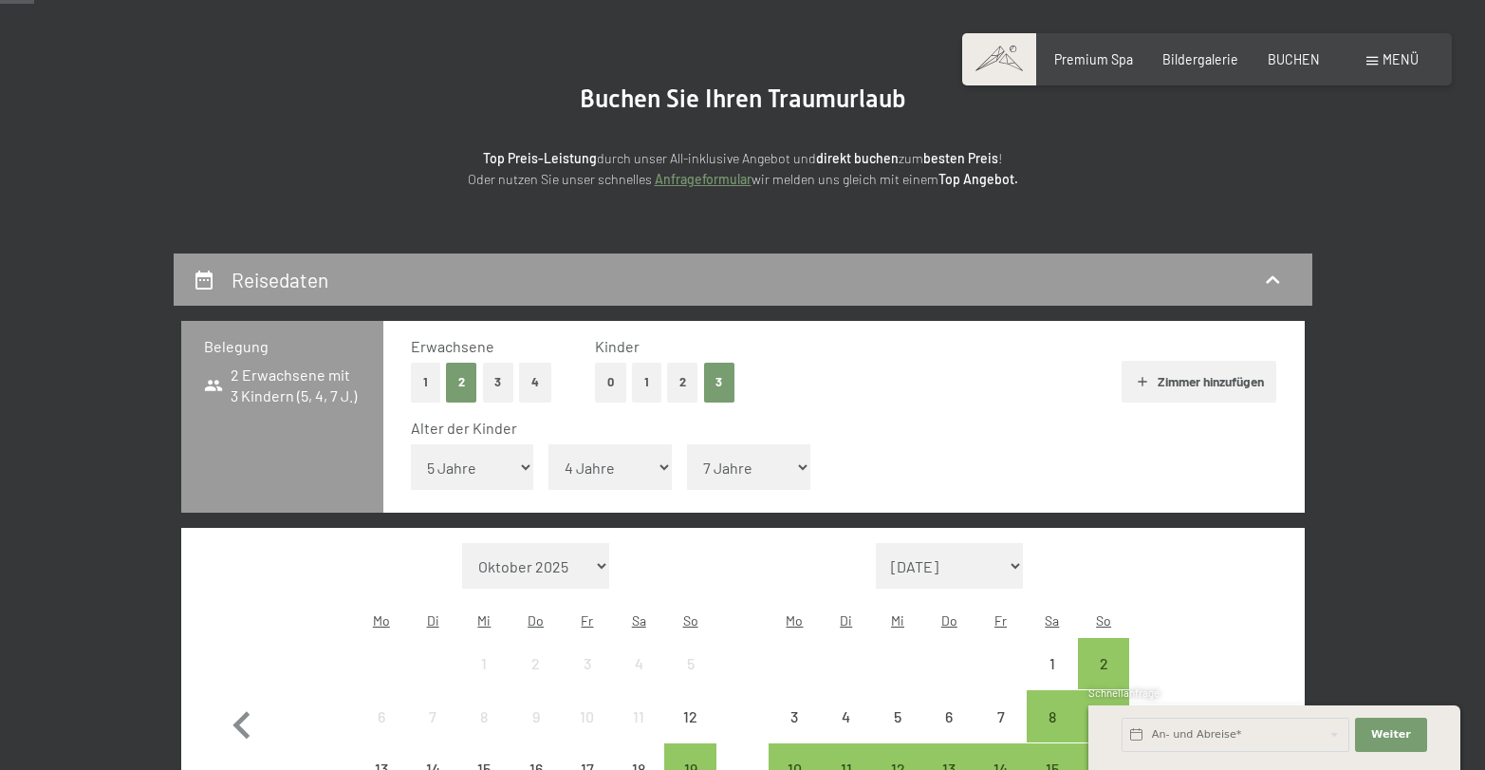
click at [575, 444] on span "Einwilligung Marketing*" at bounding box center [637, 439] width 157 height 19
click at [549, 444] on input "Einwilligung Marketing*" at bounding box center [540, 439] width 19 height 19
checkbox input "false"
select select "5"
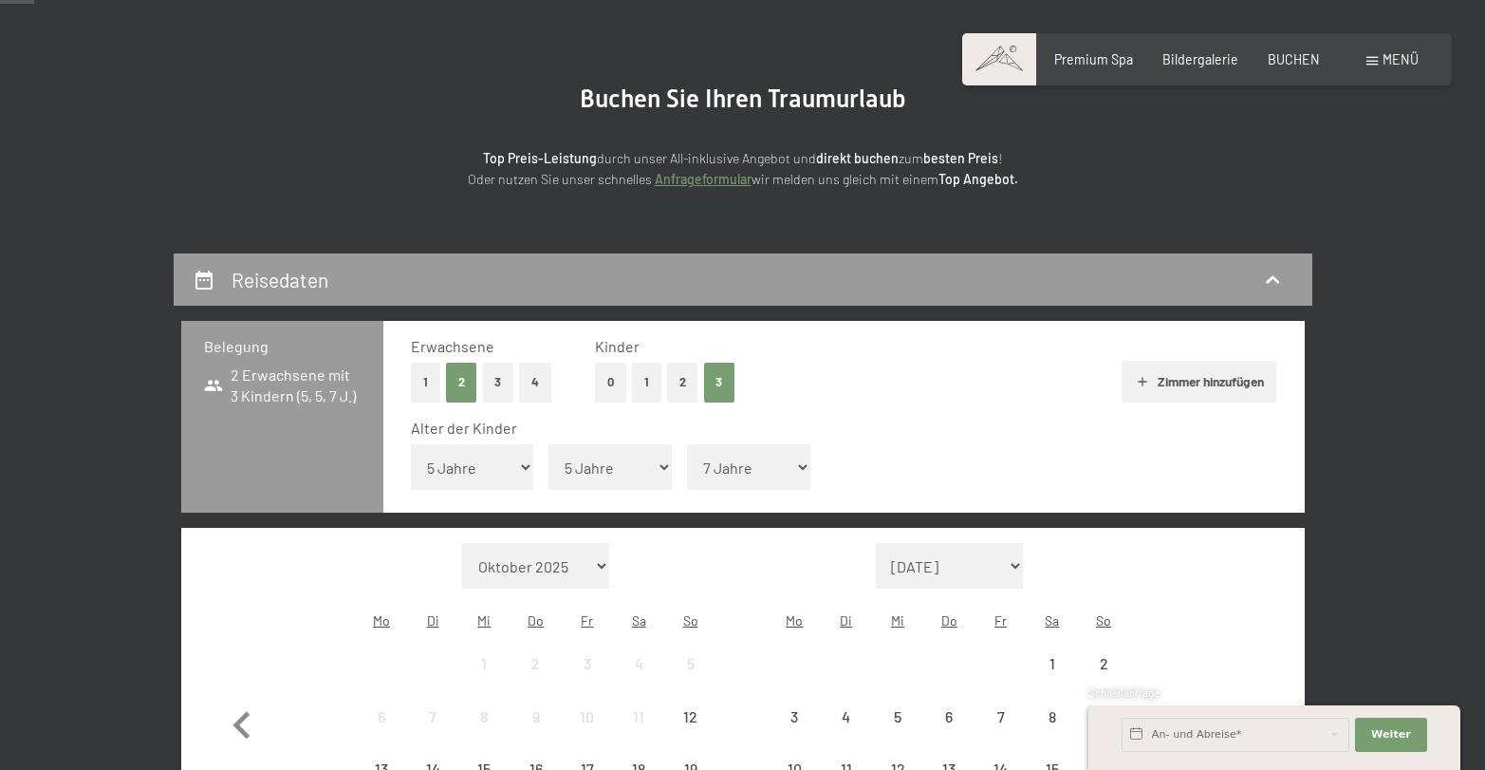
click at [892, 438] on div "Alter der Kinder Unter 1 Jahr 1 Jahr 2 Jahre 3 Jahre 4 Jahre 5 Jahre 6 Jahre 7 …" at bounding box center [844, 458] width 866 height 81
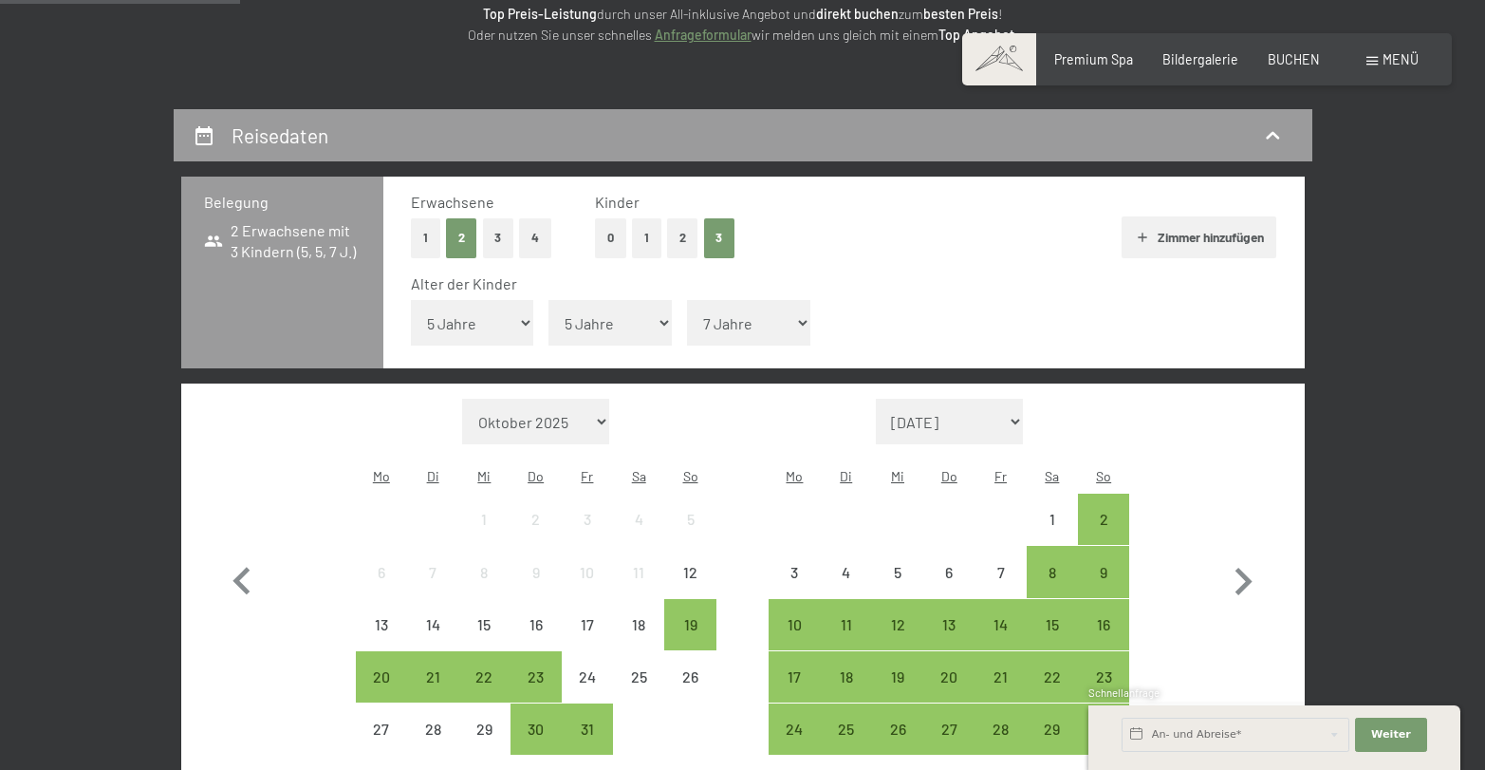
scroll to position [304, 0]
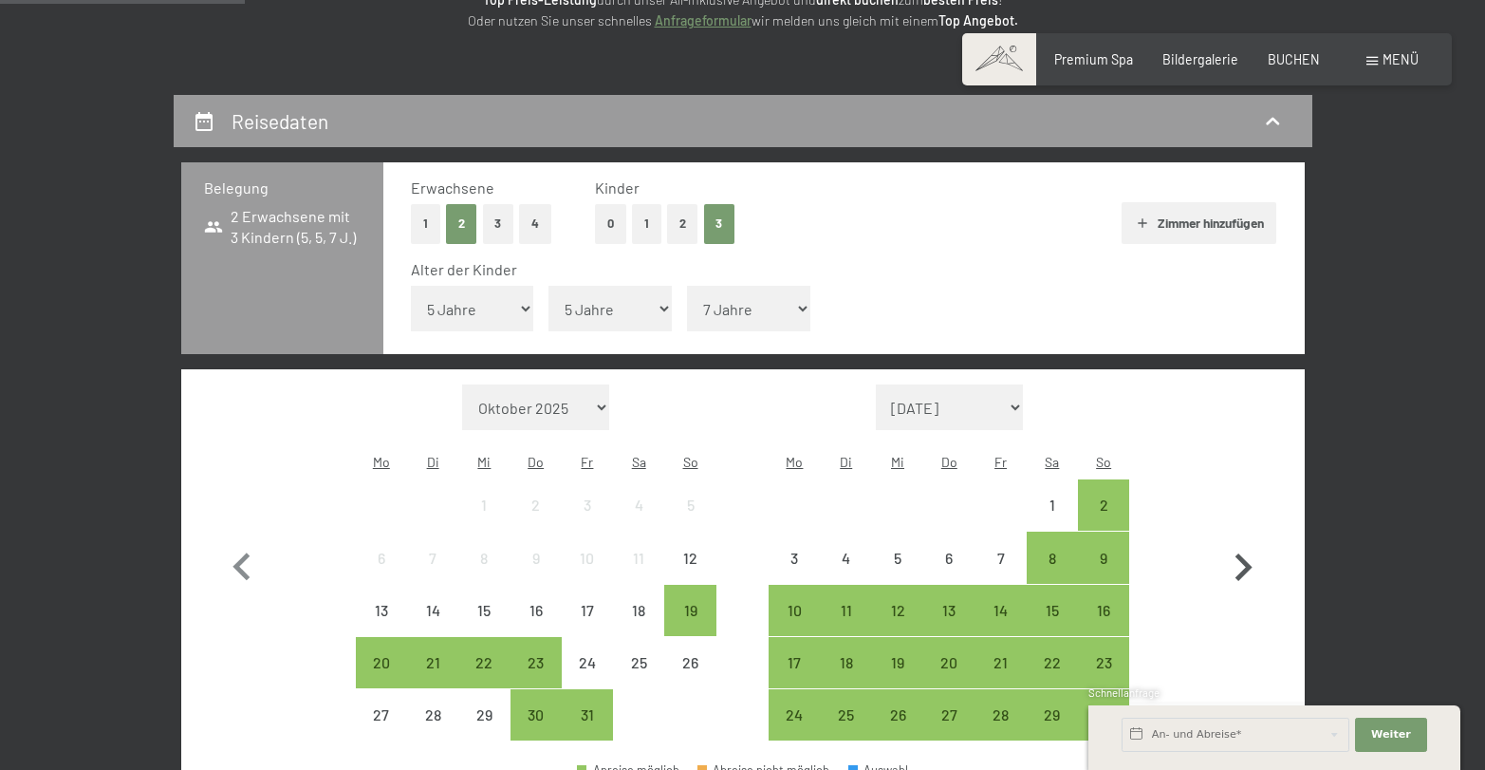
click at [1250, 540] on icon "button" at bounding box center [1243, 567] width 55 height 55
select select "2025-11-01"
select select "2025-12-01"
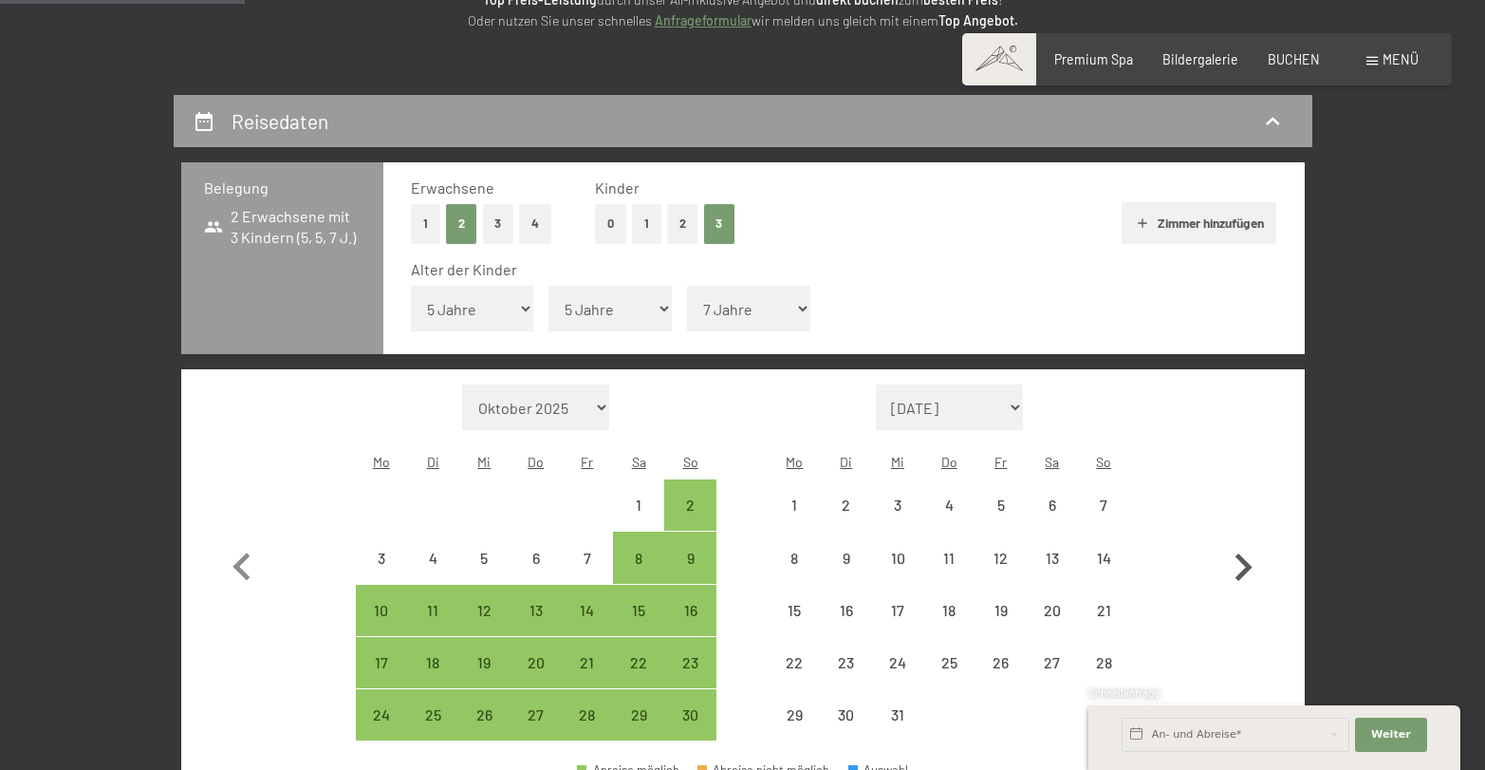
select select "2025-11-01"
select select "2025-12-01"
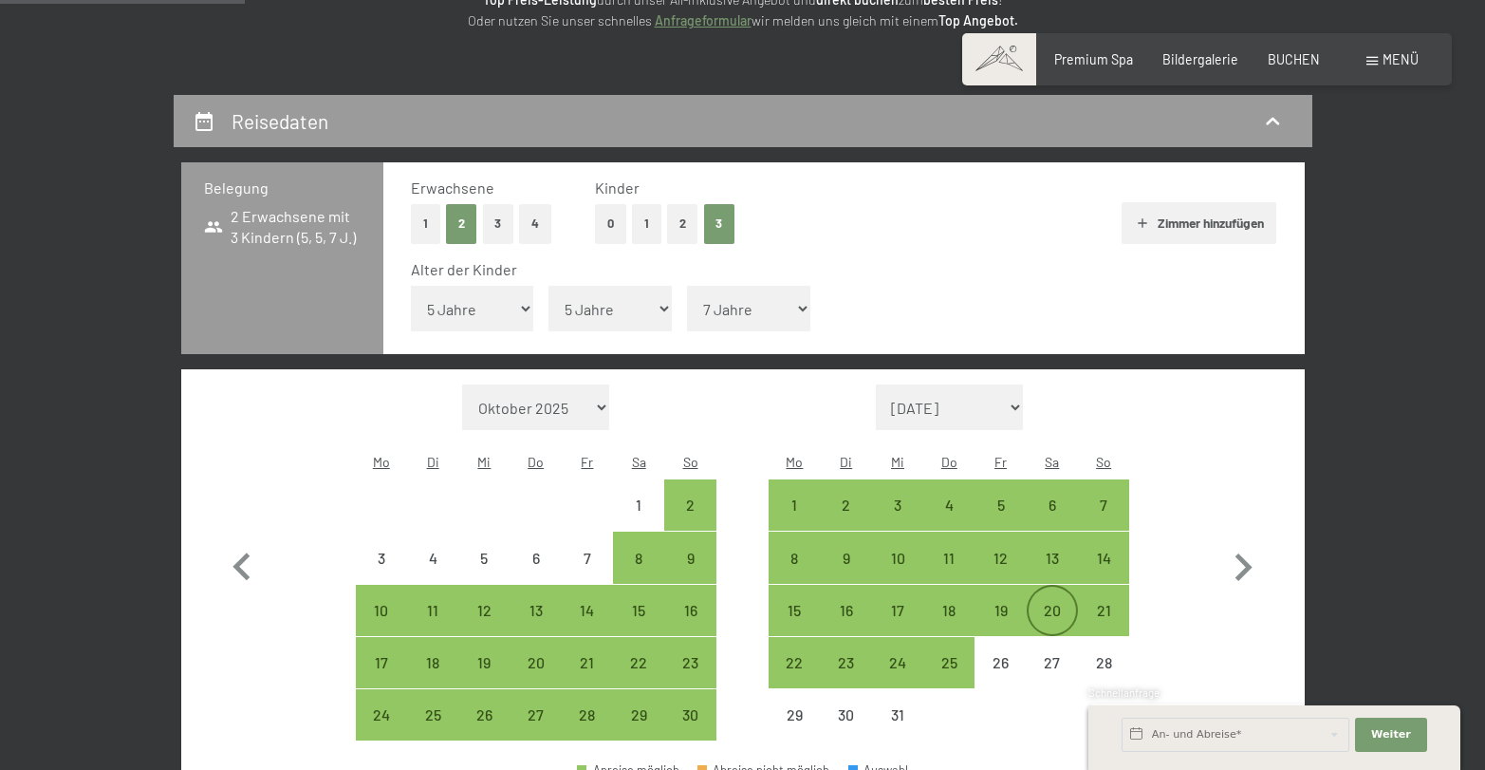
click at [1055, 603] on div "20" at bounding box center [1052, 626] width 47 height 47
select select "2025-11-01"
select select "2025-12-01"
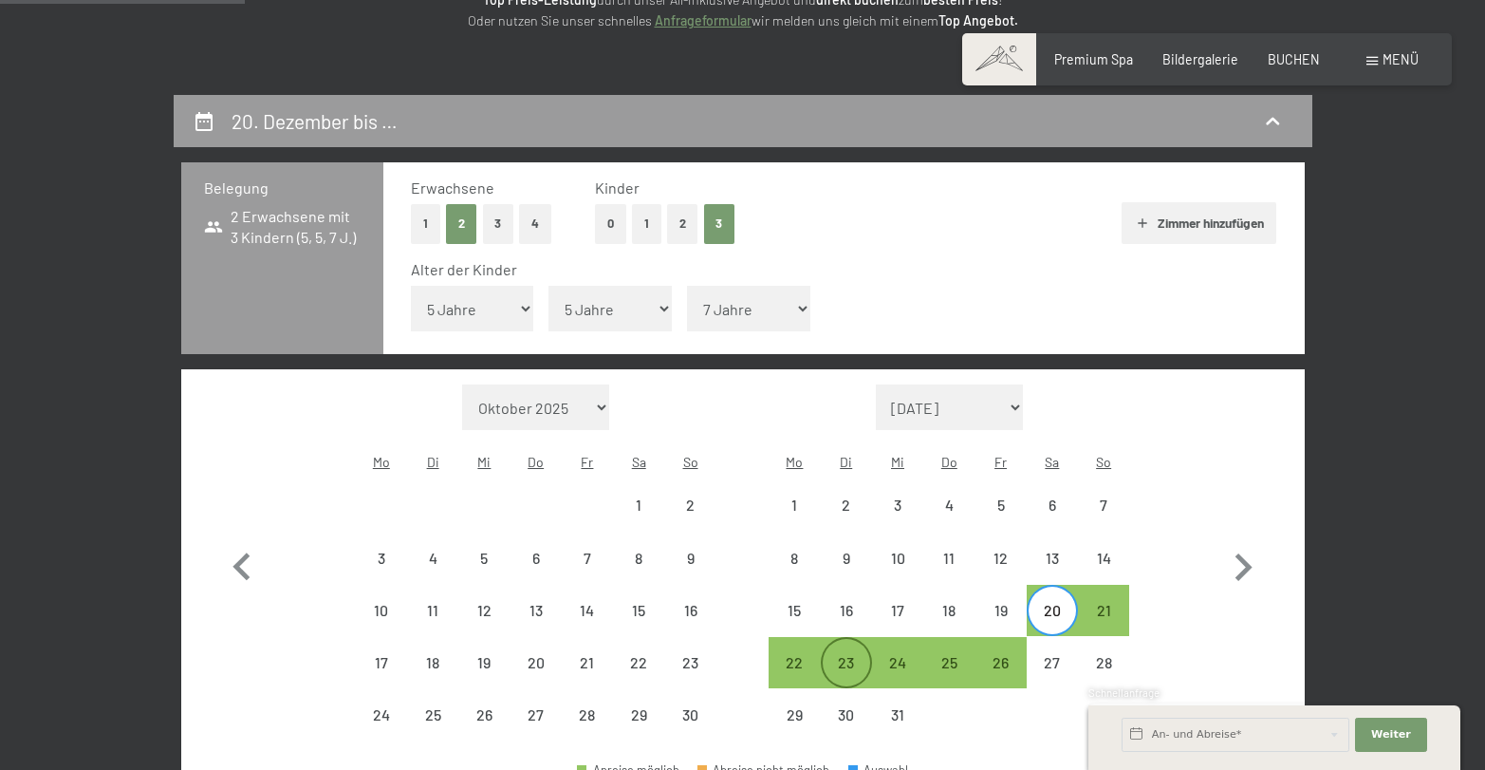
click at [861, 655] on div "23" at bounding box center [846, 678] width 47 height 47
select select "2025-11-01"
select select "2025-12-01"
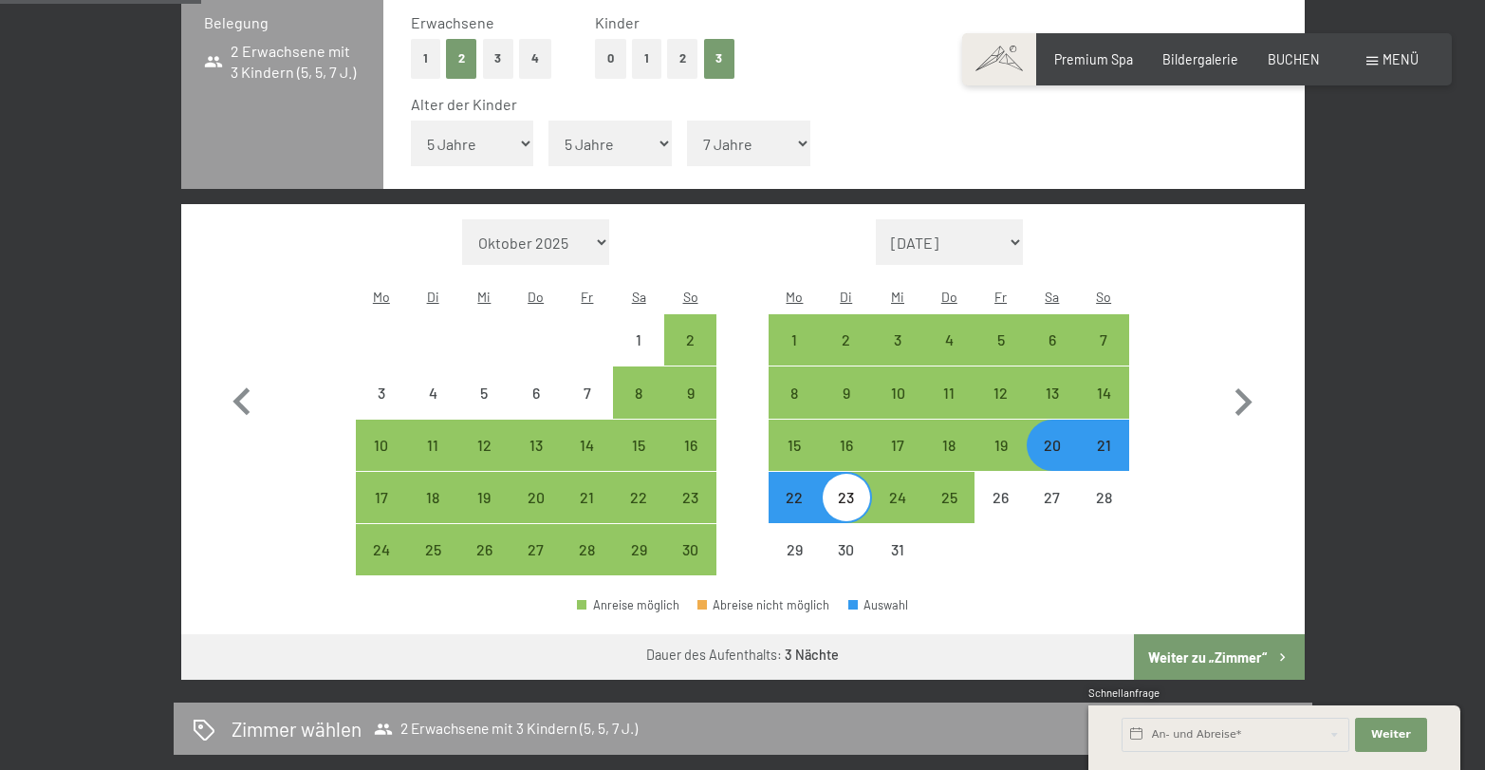
click at [1248, 634] on button "Weiter zu „Zimmer“" at bounding box center [1219, 657] width 170 height 46
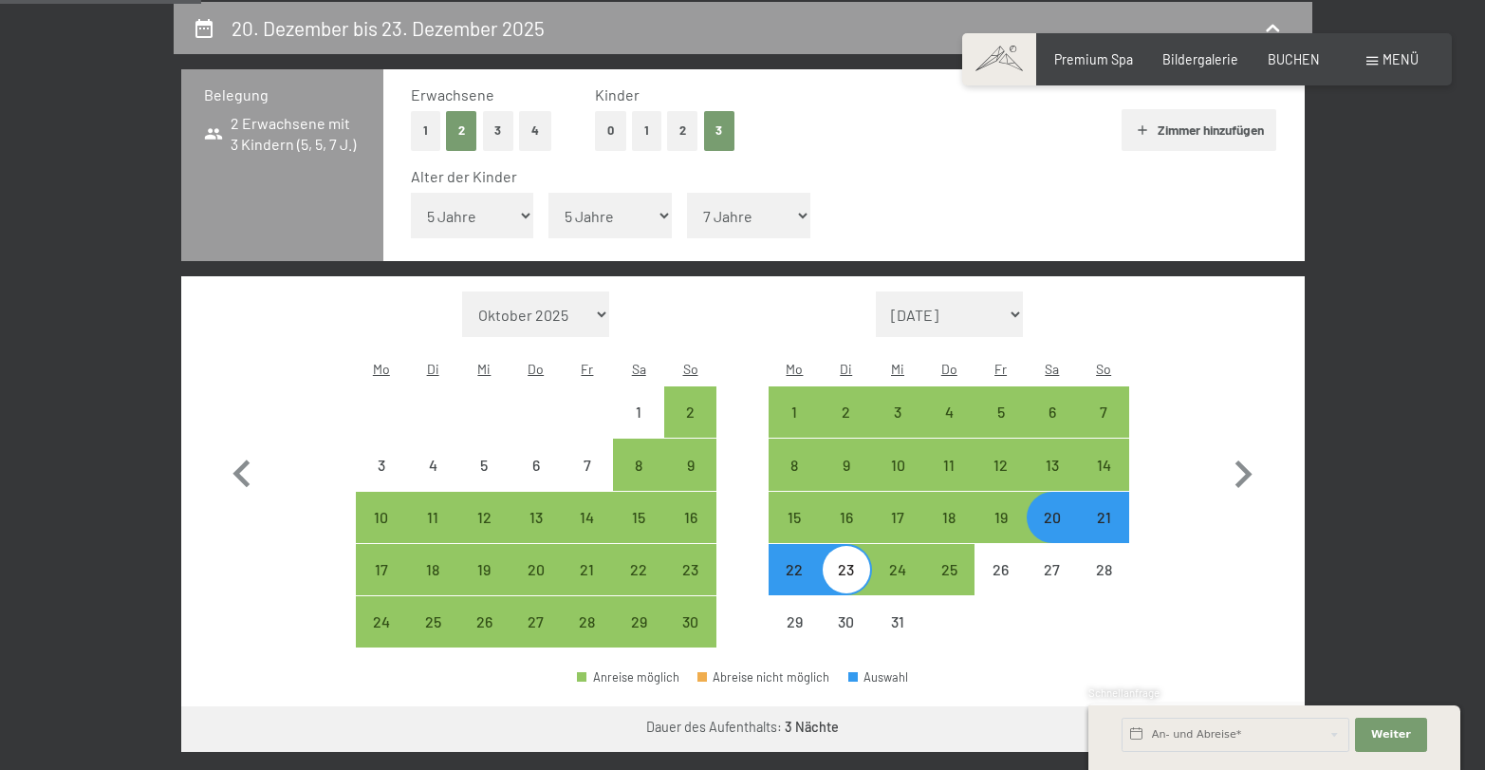
select select "2025-11-01"
select select "2025-12-01"
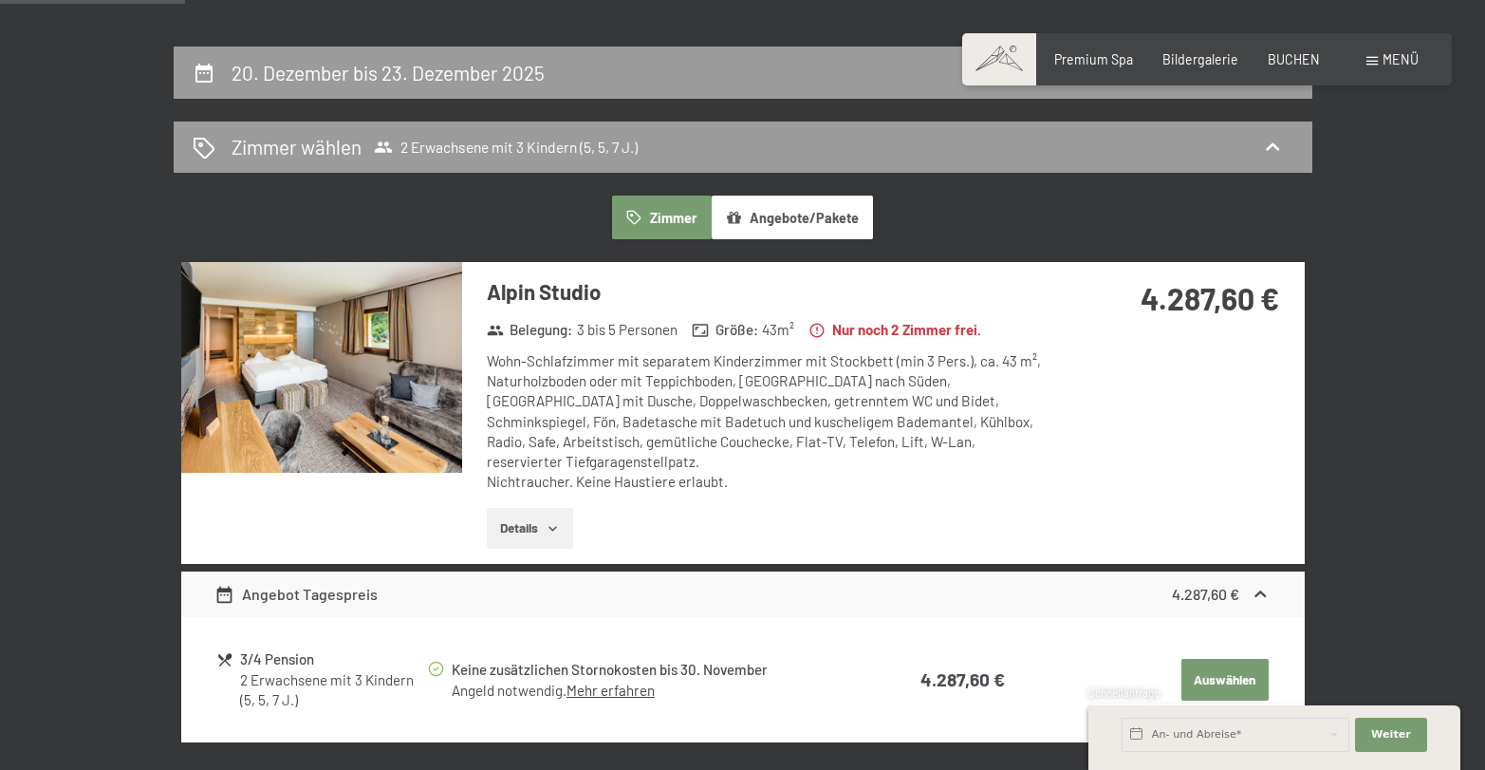
scroll to position [351, 0]
click at [1076, 66] on div "Premium Spa Bildergalerie BUCHEN" at bounding box center [1173, 59] width 354 height 19
click at [1080, 64] on span "Premium Spa" at bounding box center [1093, 56] width 79 height 16
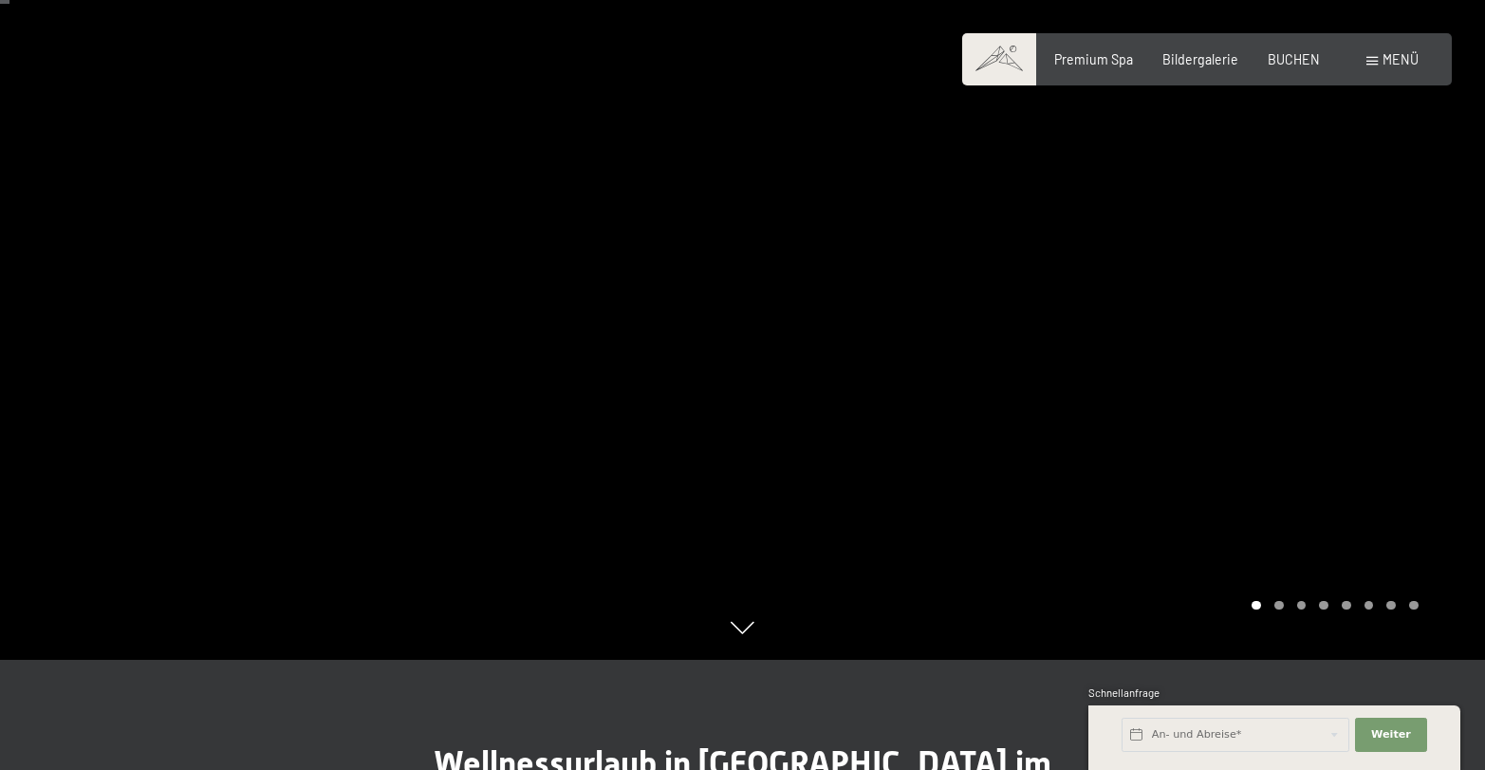
scroll to position [138, 0]
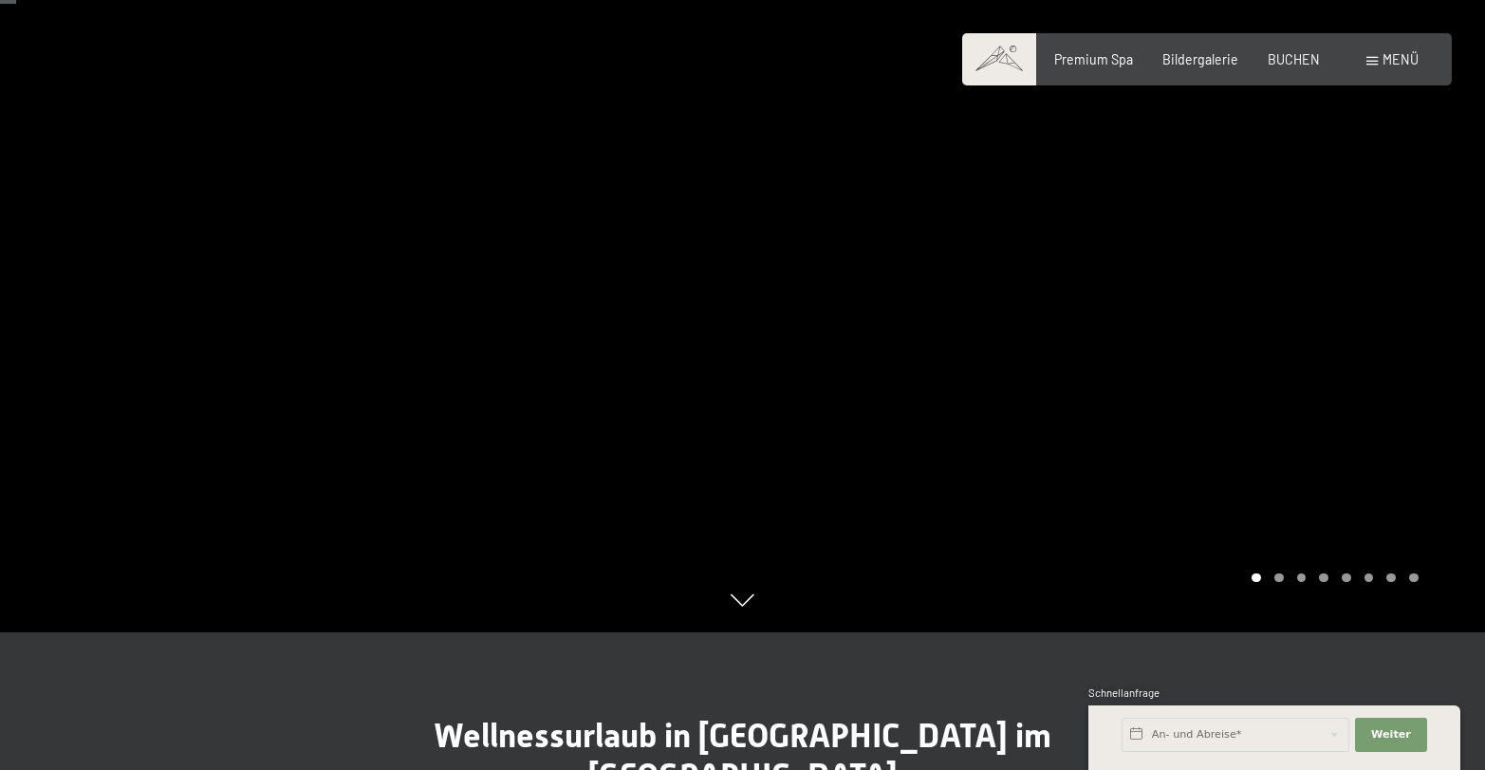
click at [1278, 579] on div "Carousel Page 2" at bounding box center [1279, 577] width 9 height 9
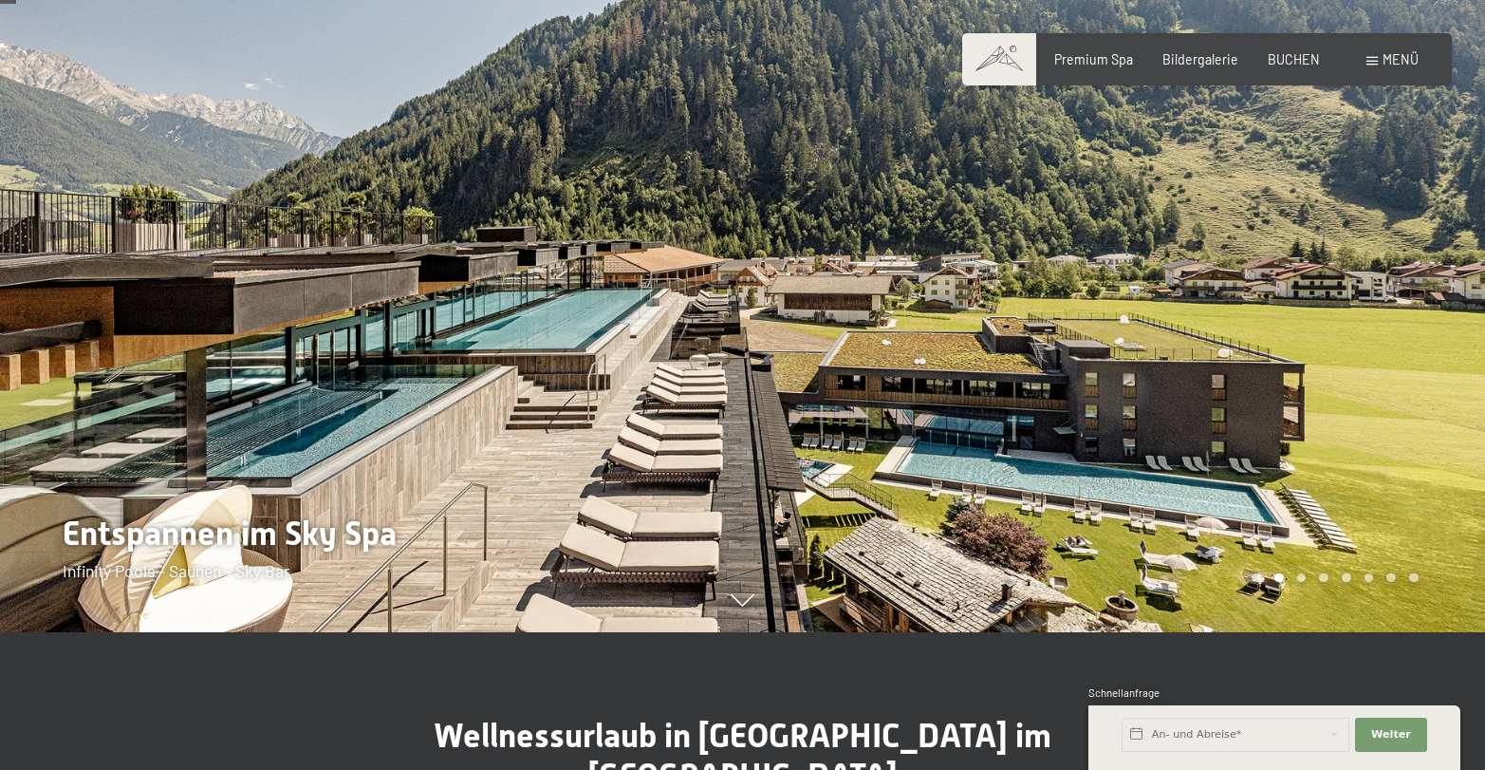
click at [1305, 577] on div "Carousel Page 3" at bounding box center [1301, 577] width 9 height 9
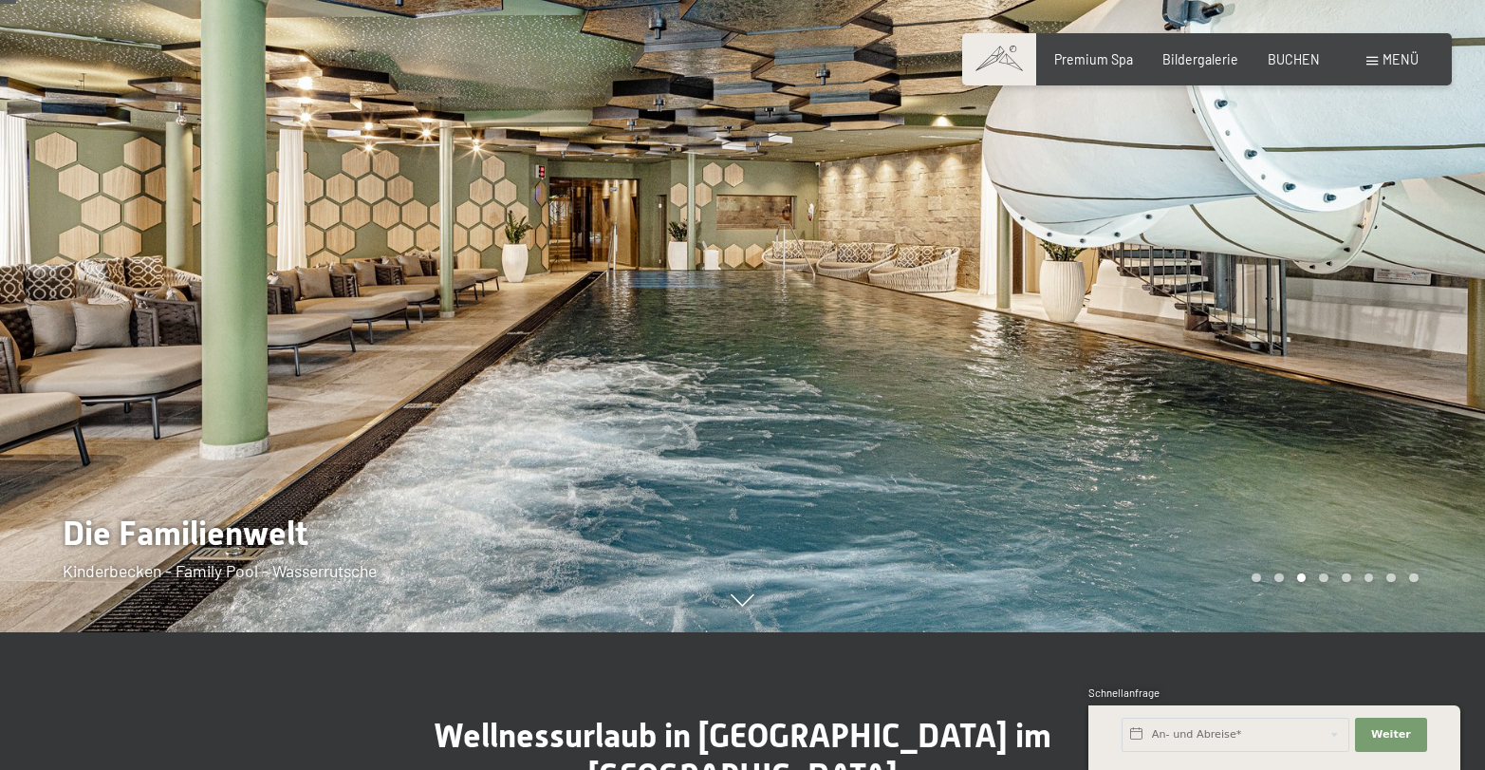
click at [1326, 579] on div "Carousel Page 4" at bounding box center [1323, 577] width 9 height 9
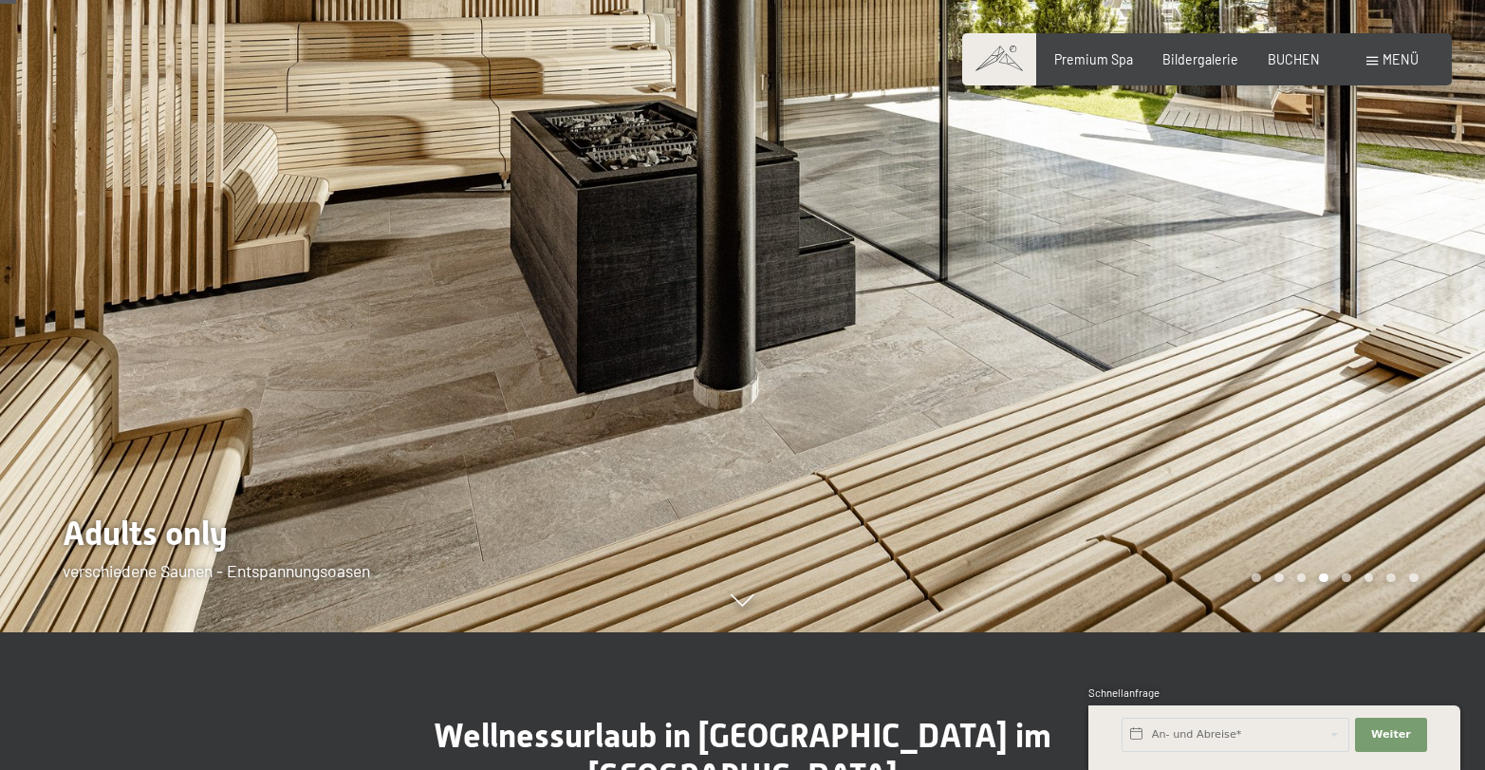
click at [1346, 579] on div "Carousel Page 5" at bounding box center [1346, 577] width 9 height 9
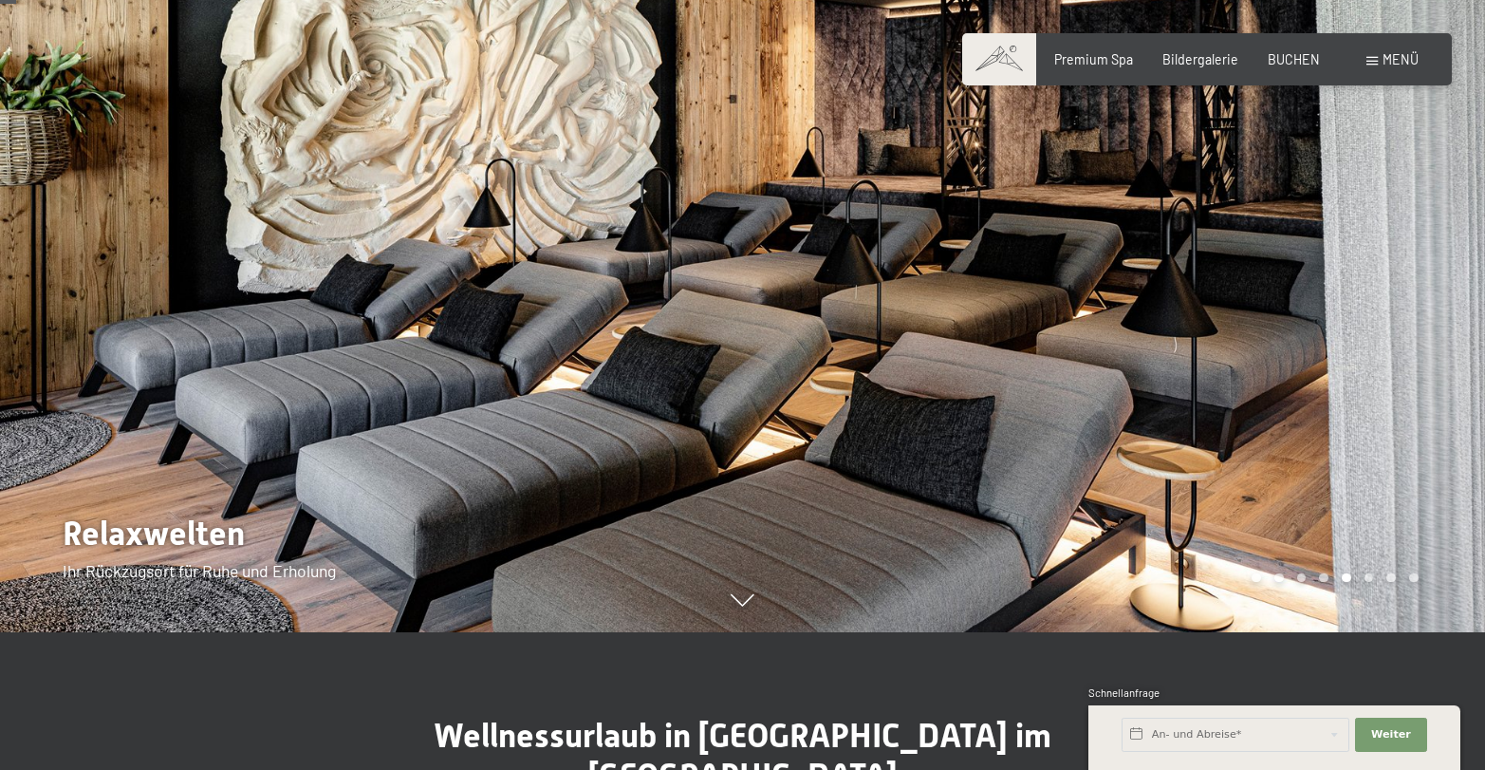
click at [1368, 578] on div "Carousel Page 6" at bounding box center [1369, 577] width 9 height 9
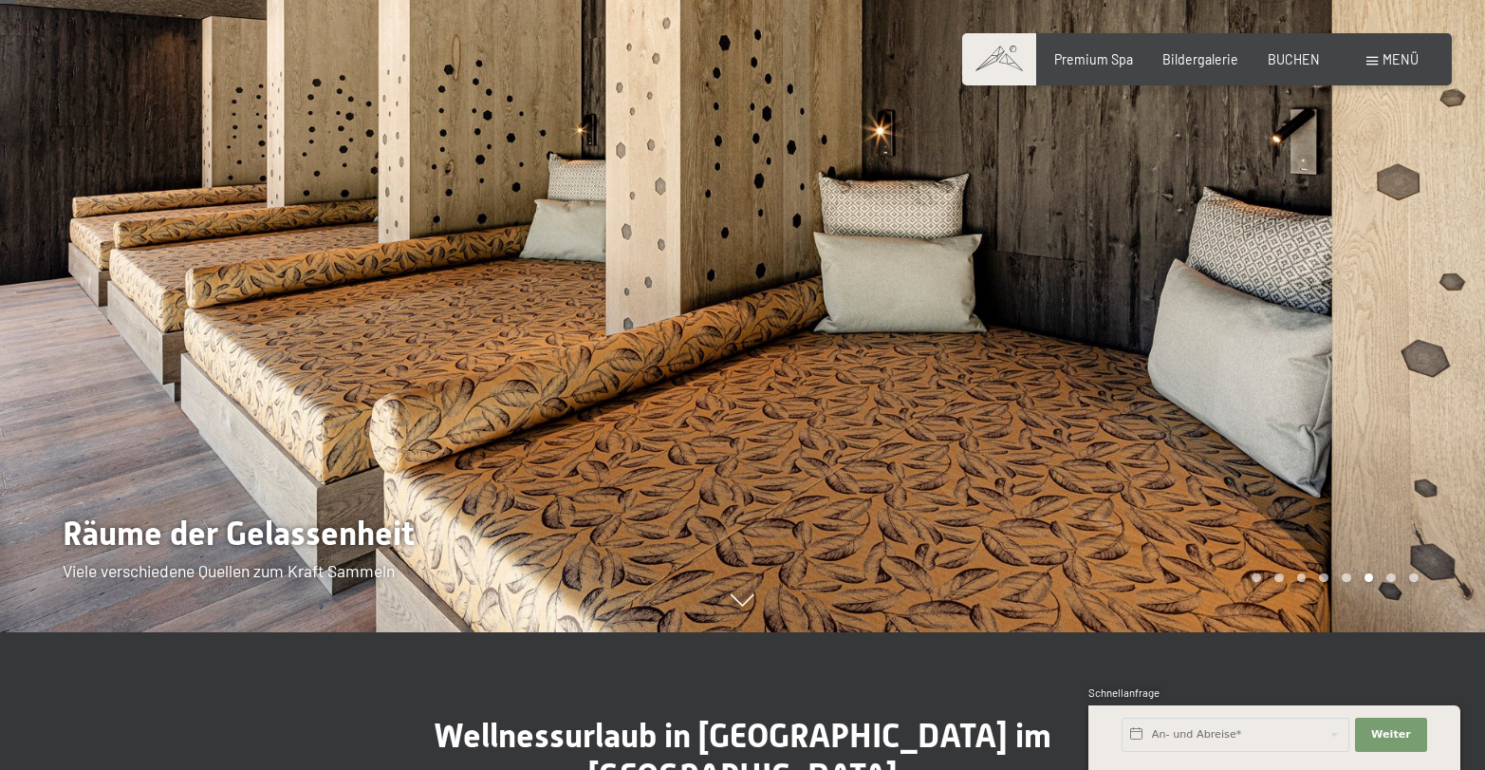
click at [1391, 578] on div "Carousel Page 7" at bounding box center [1391, 577] width 9 height 9
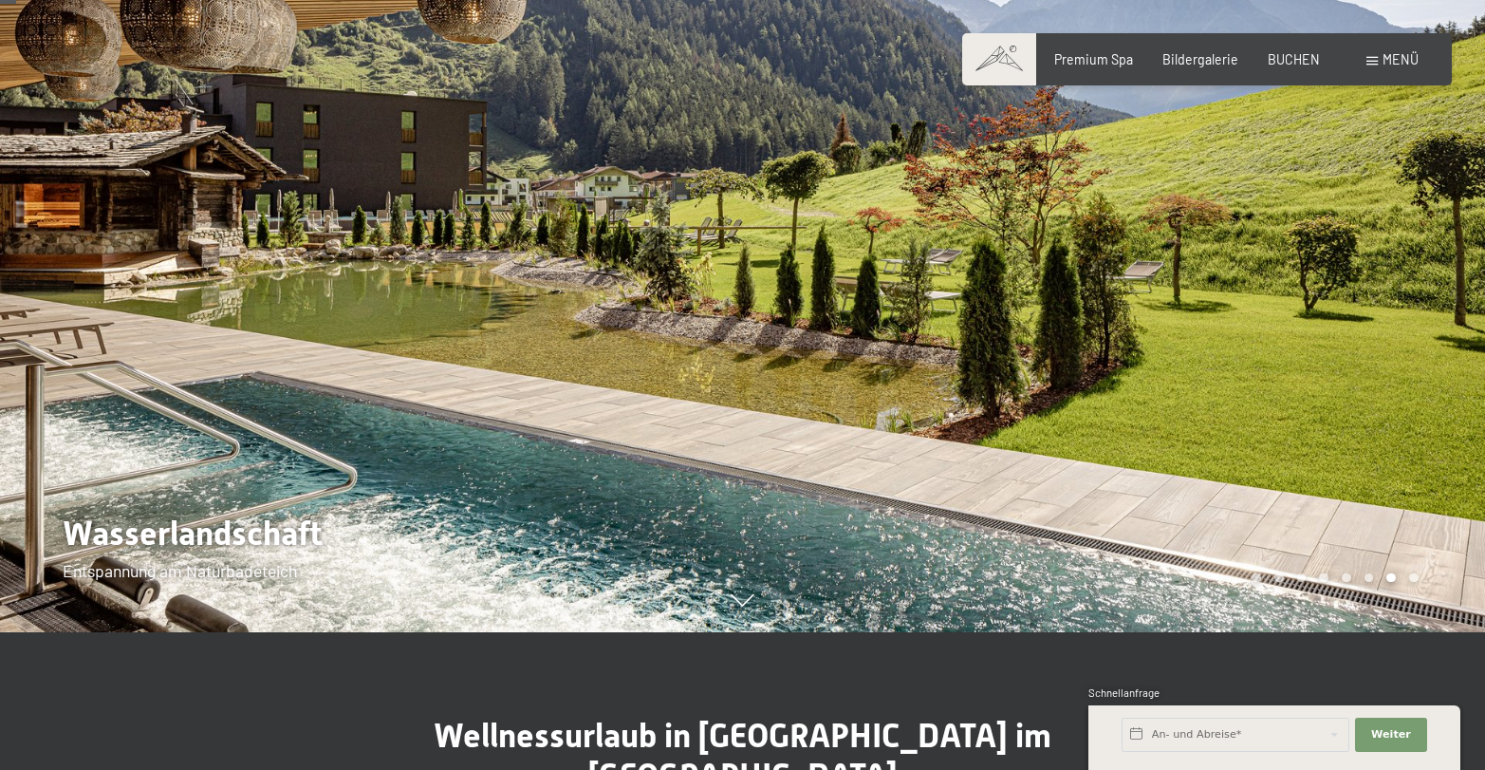
click at [1416, 578] on div "Carousel Page 8" at bounding box center [1413, 577] width 9 height 9
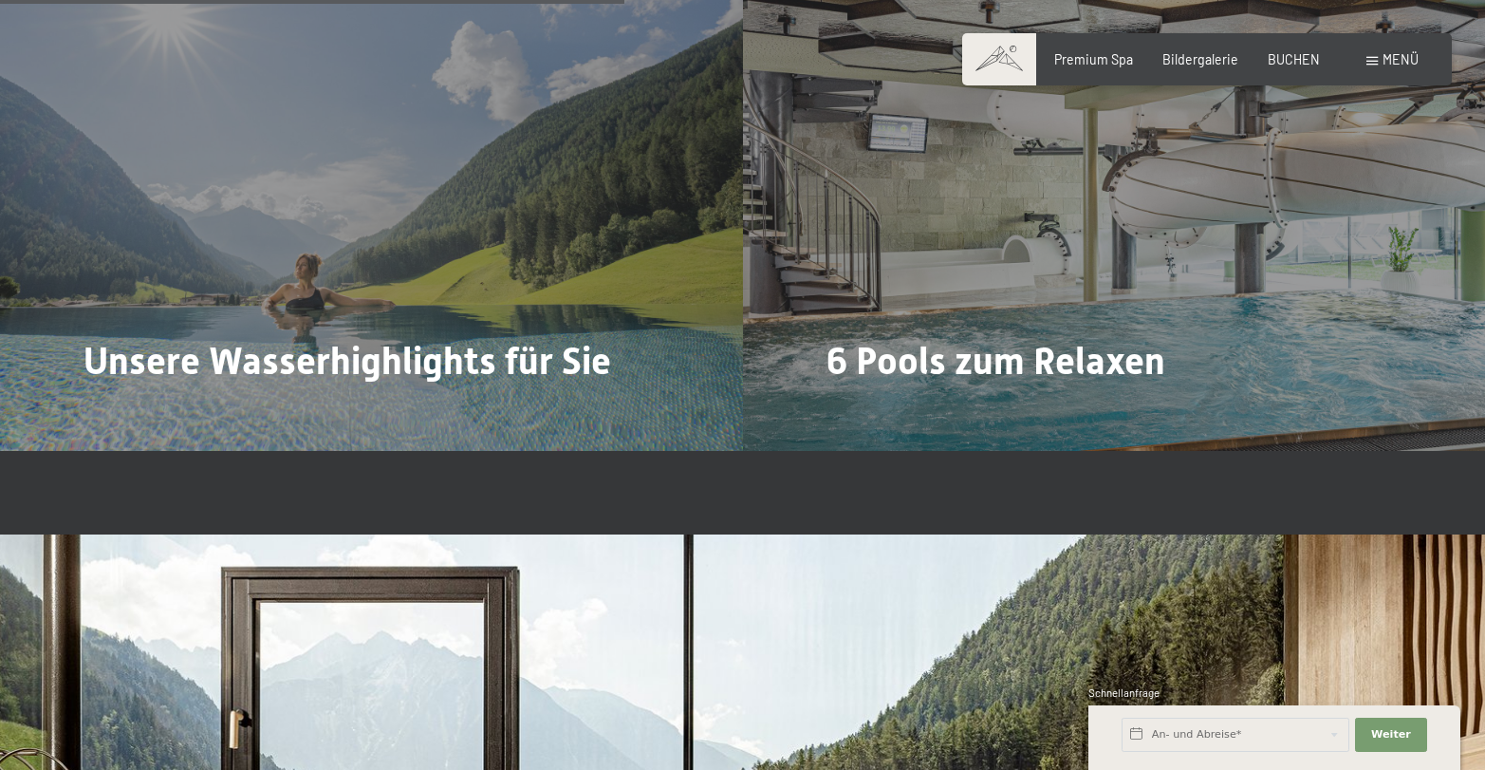
scroll to position [4579, 0]
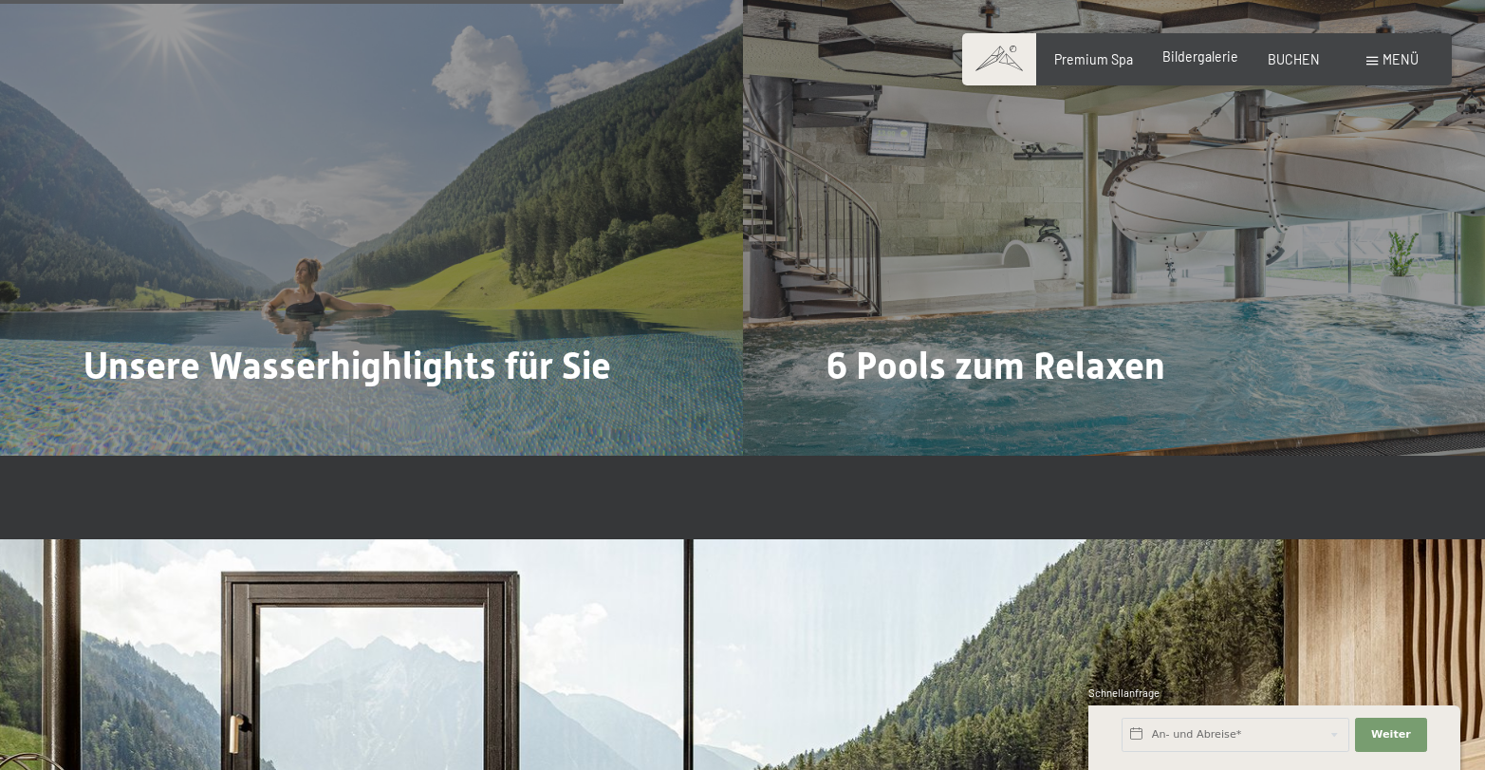
click at [1220, 58] on span "Bildergalerie" at bounding box center [1201, 56] width 76 height 16
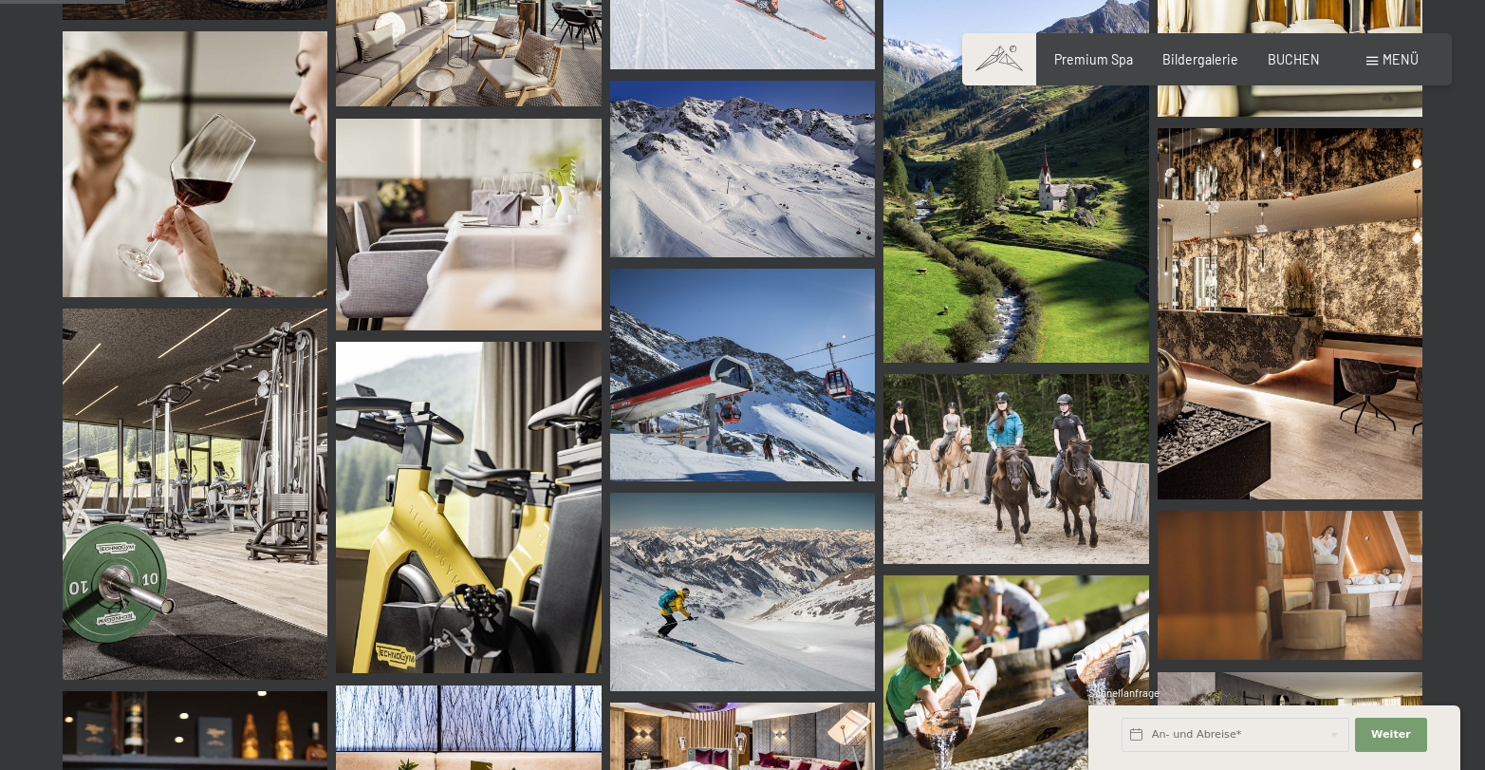
scroll to position [1787, 0]
click at [720, 400] on img at bounding box center [742, 374] width 265 height 213
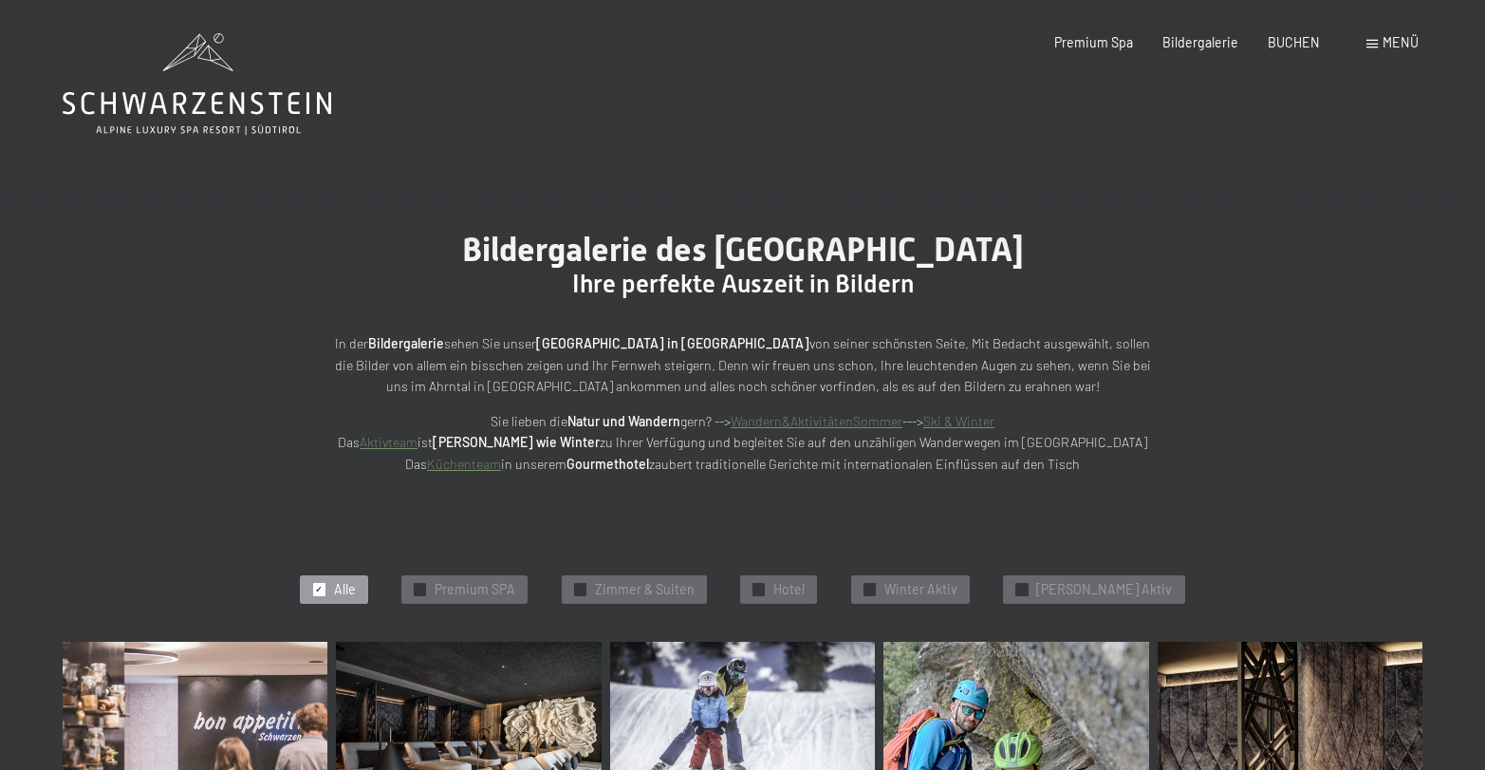
scroll to position [0, 0]
click at [953, 589] on span "Winter Aktiv" at bounding box center [920, 589] width 73 height 19
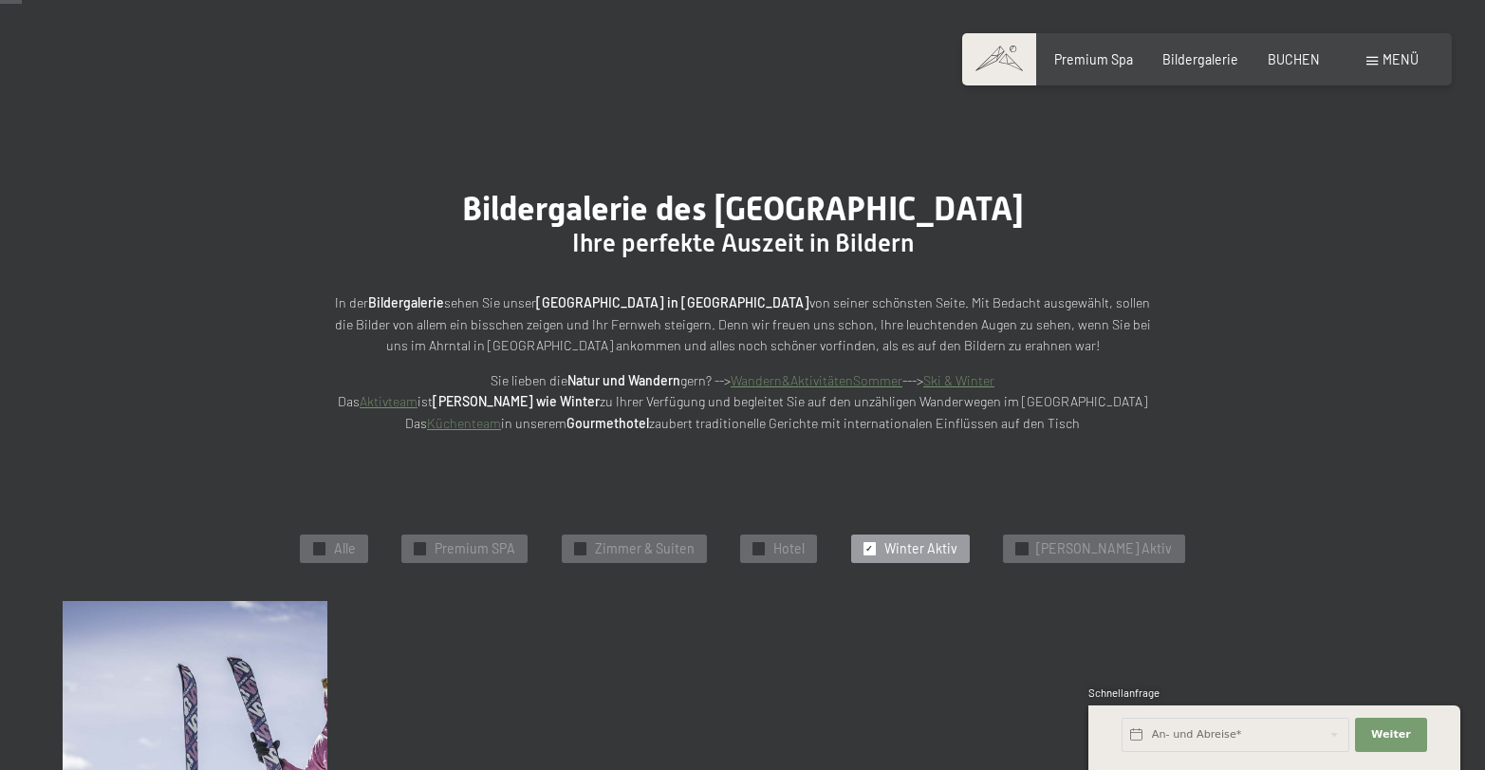
scroll to position [36, 0]
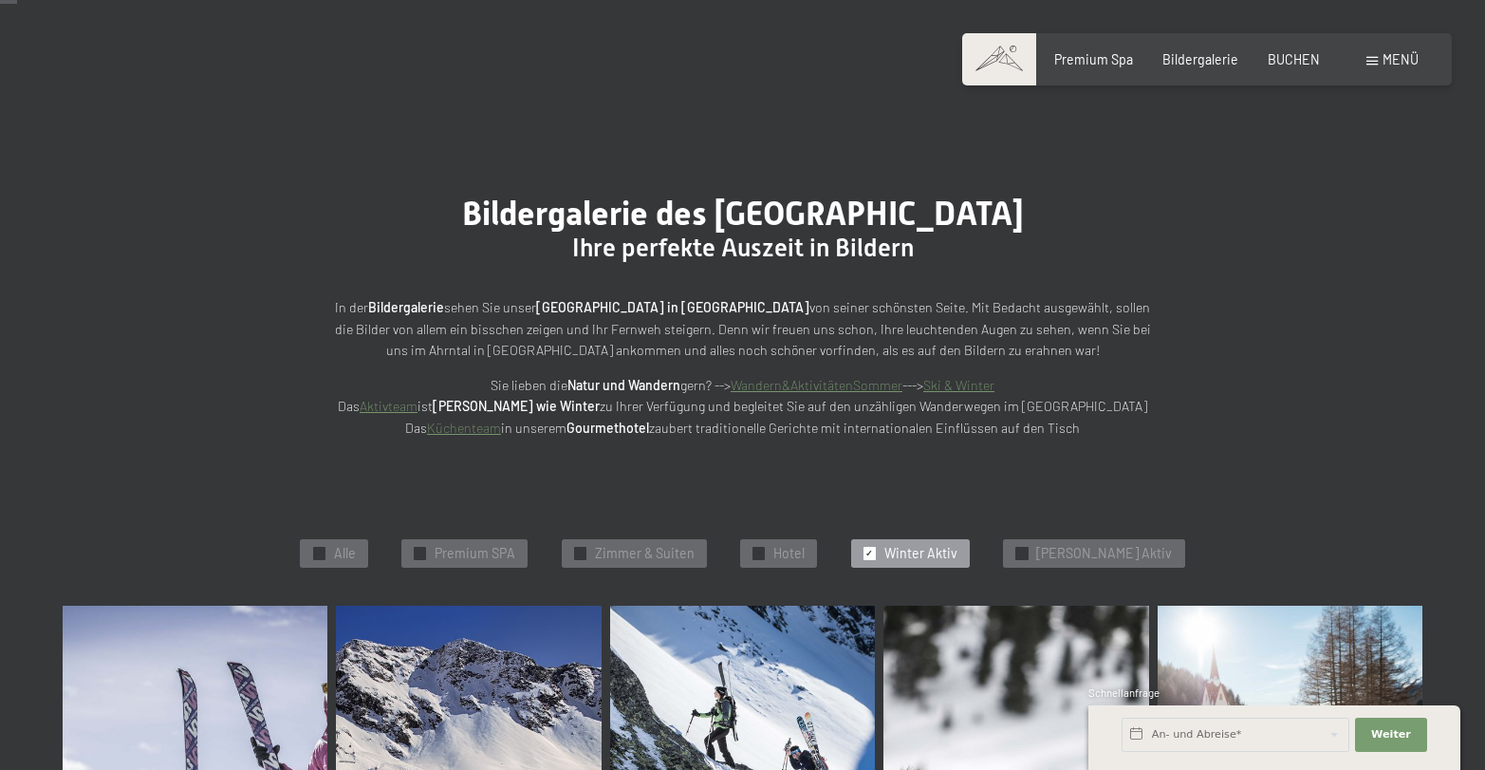
click at [471, 556] on span "Premium SPA" at bounding box center [475, 553] width 81 height 19
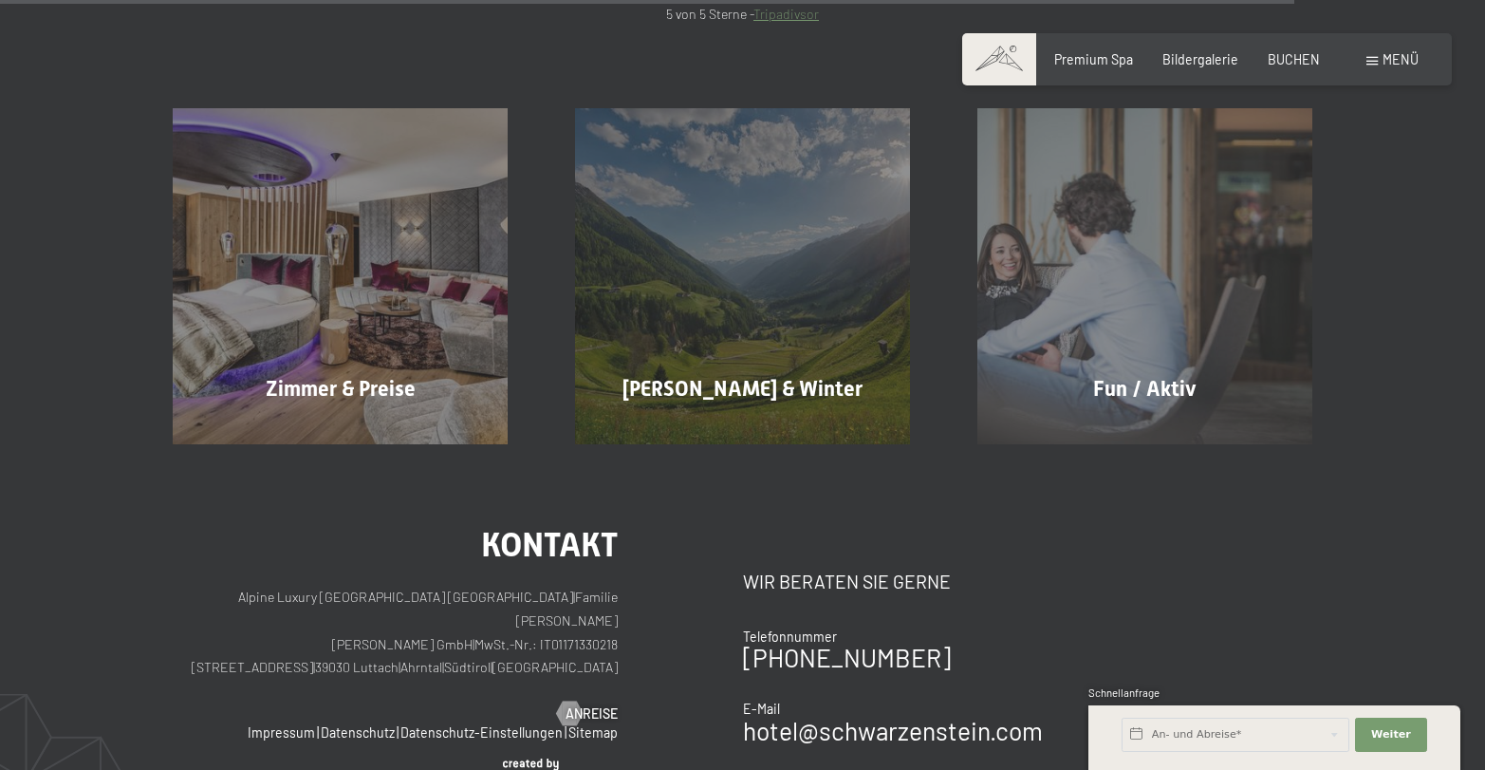
scroll to position [3037, 0]
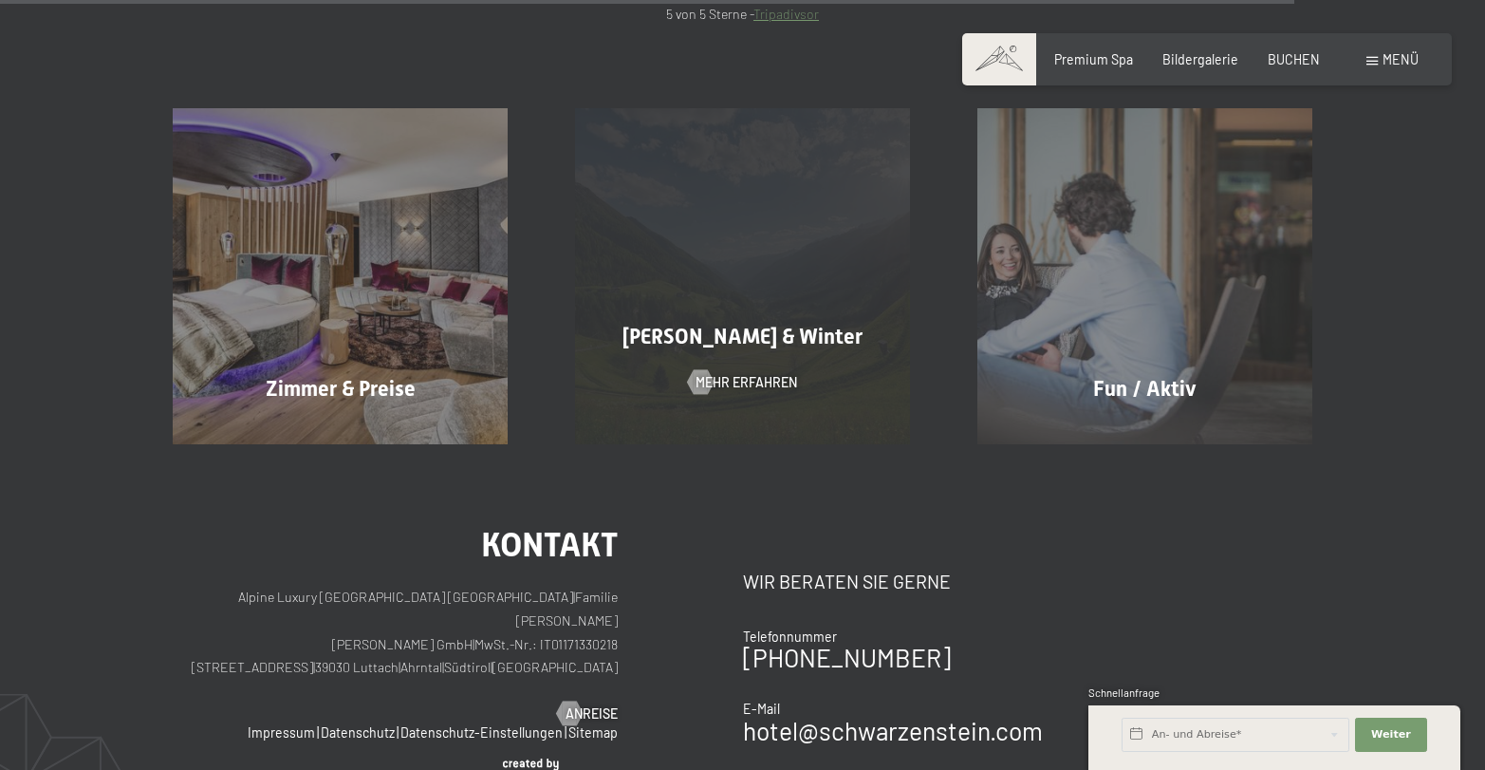
click at [762, 325] on span "Sommer & Winter" at bounding box center [743, 337] width 240 height 24
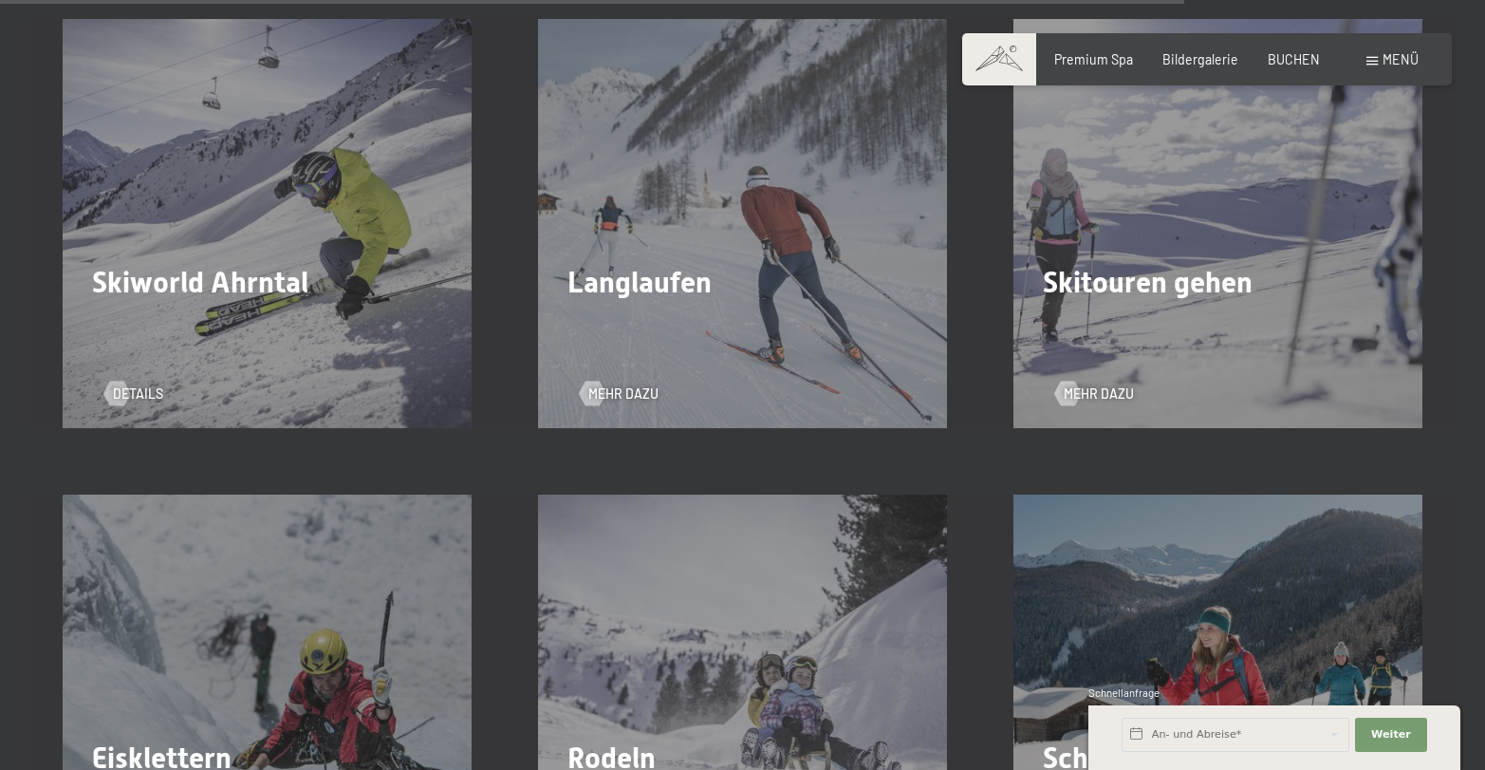
scroll to position [4878, 0]
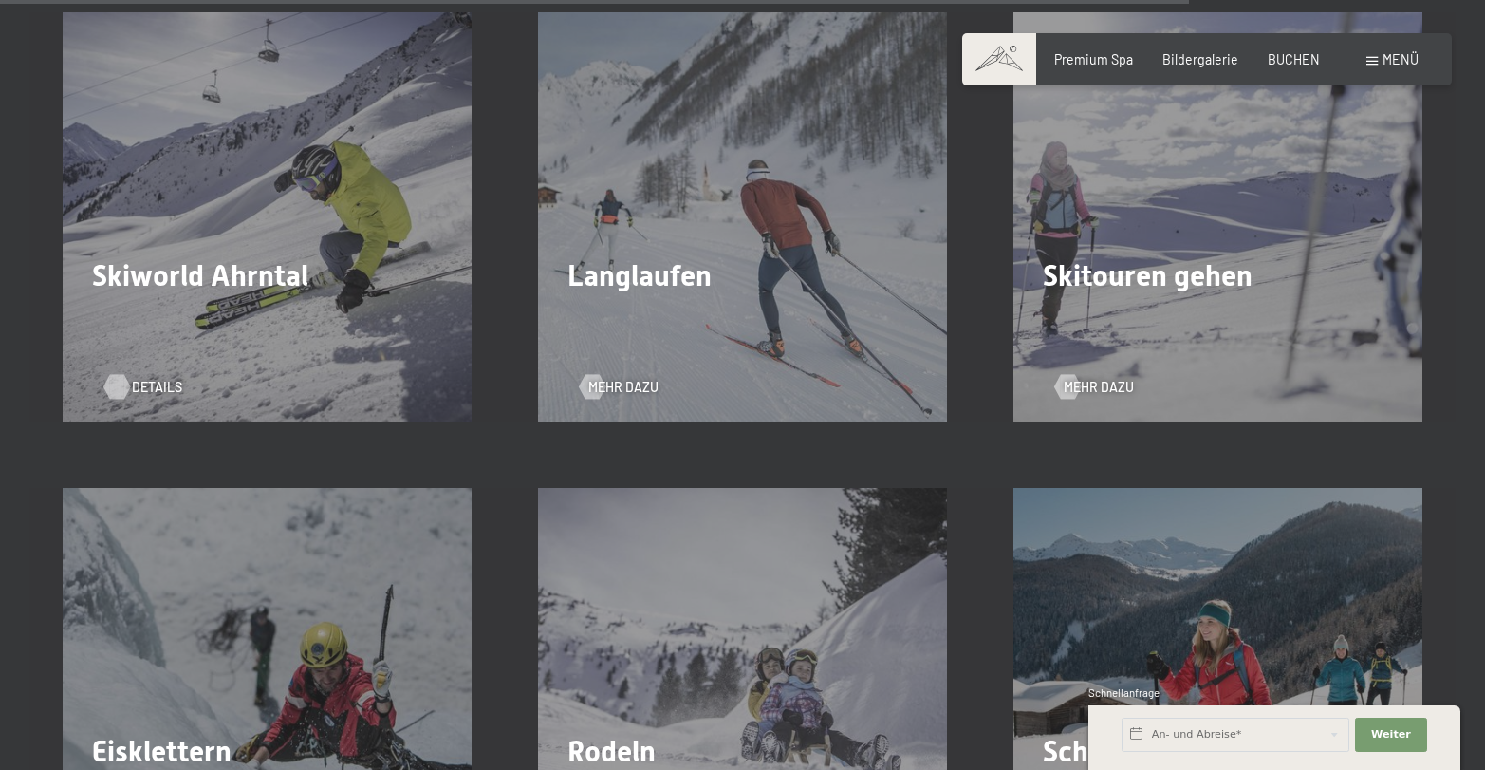
click at [143, 378] on span "Details" at bounding box center [157, 387] width 50 height 19
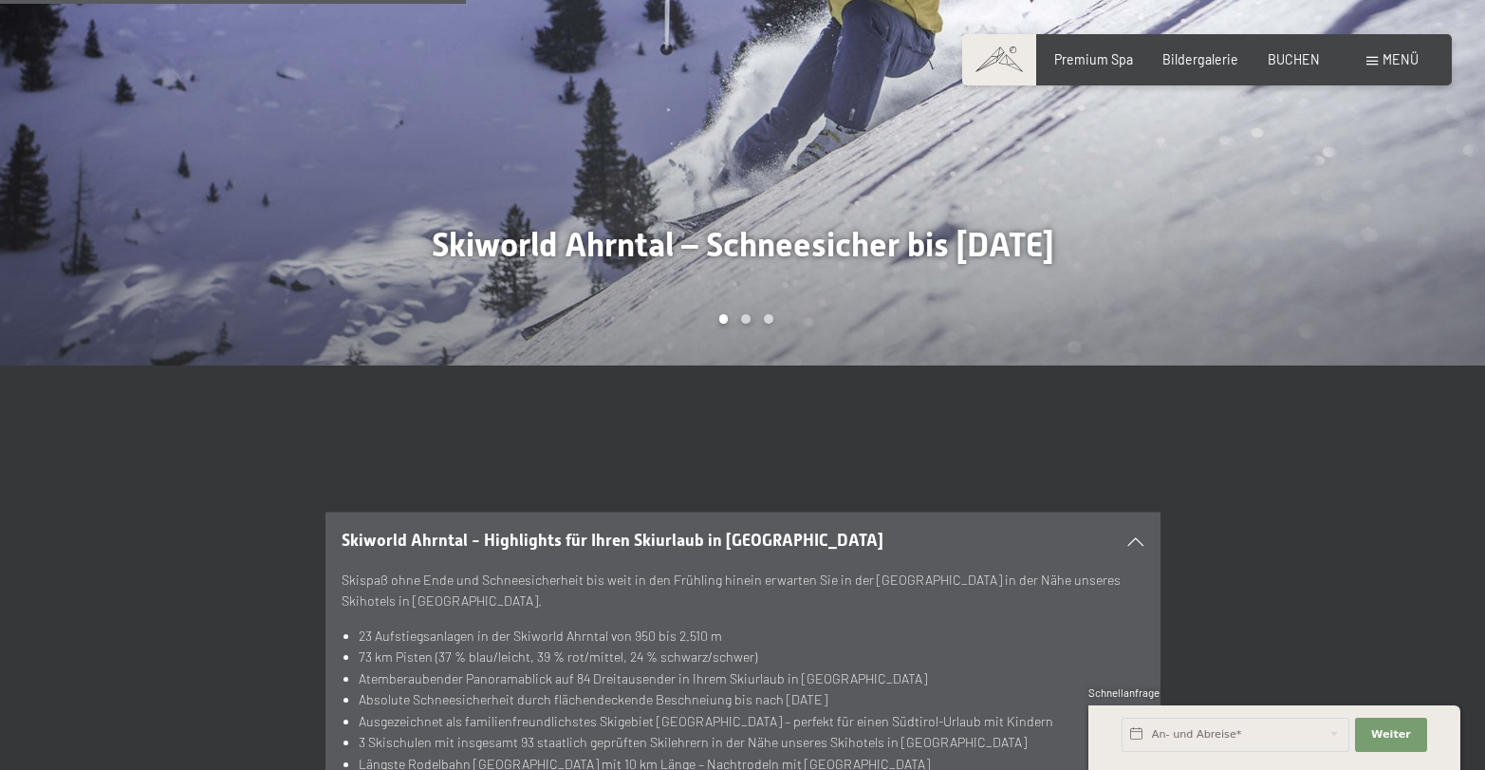
scroll to position [1726, 0]
